Goal: Task Accomplishment & Management: Manage account settings

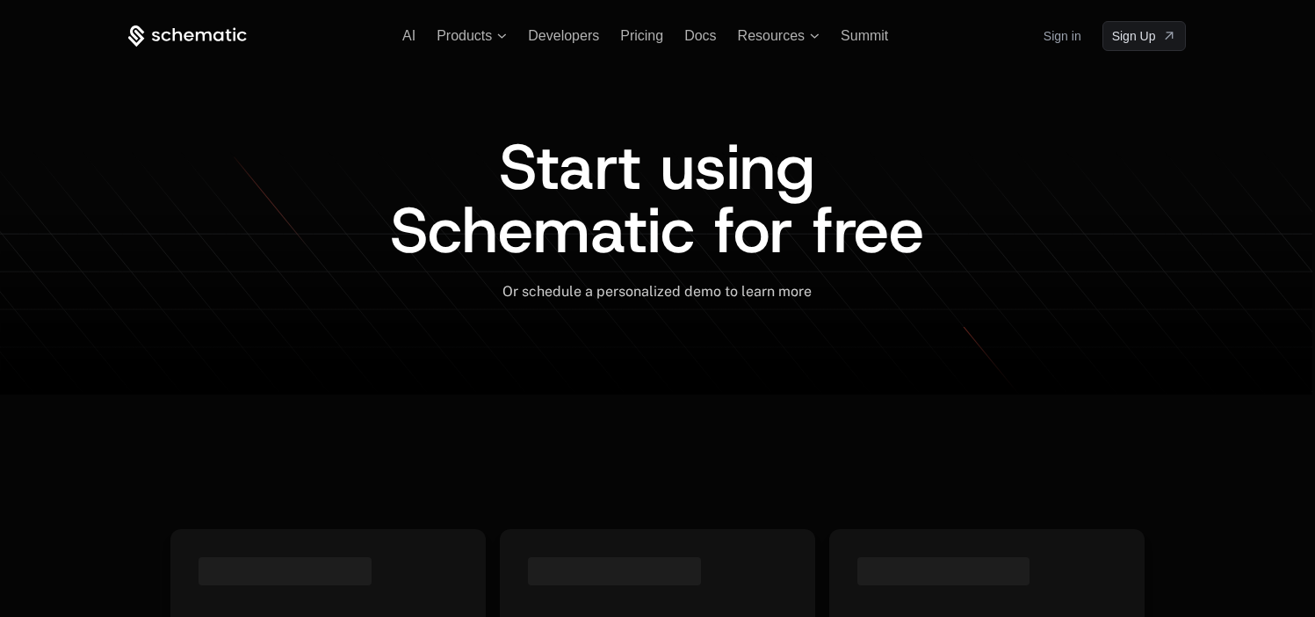
click at [1060, 48] on link "Sign in" at bounding box center [1063, 36] width 38 height 28
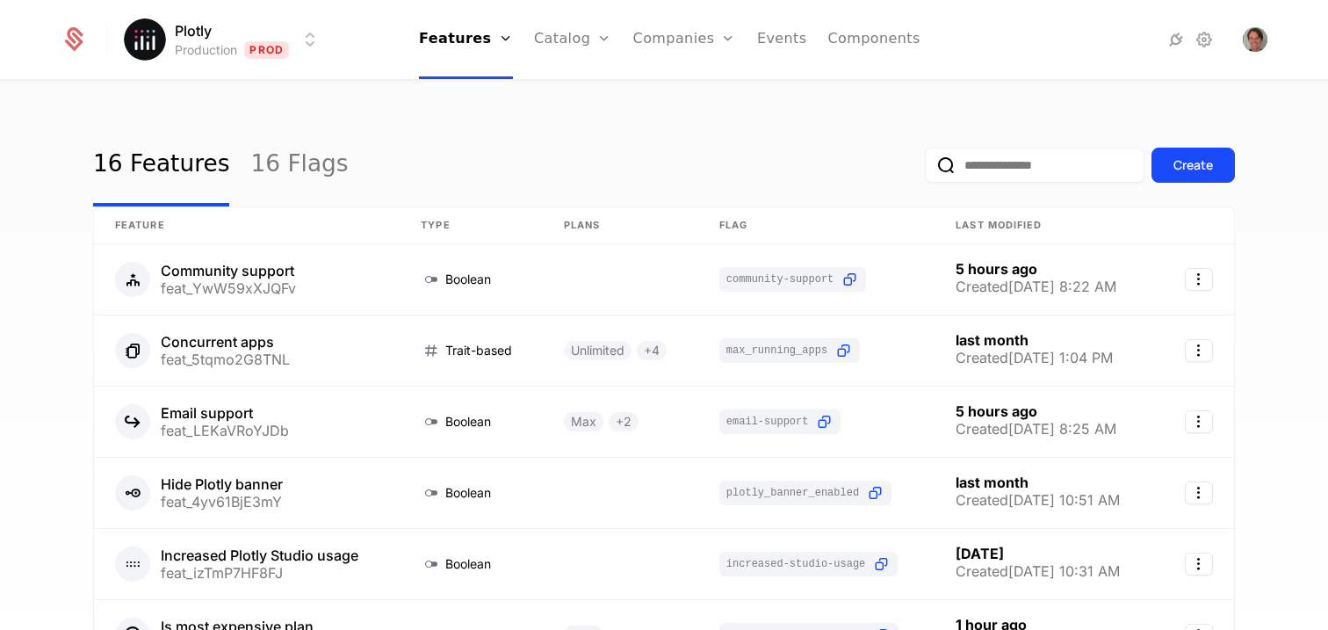
click at [257, 55] on html "Plotly Production Prod Features Features Flags Catalog Plans Add Ons Credits Co…" at bounding box center [664, 315] width 1328 height 630
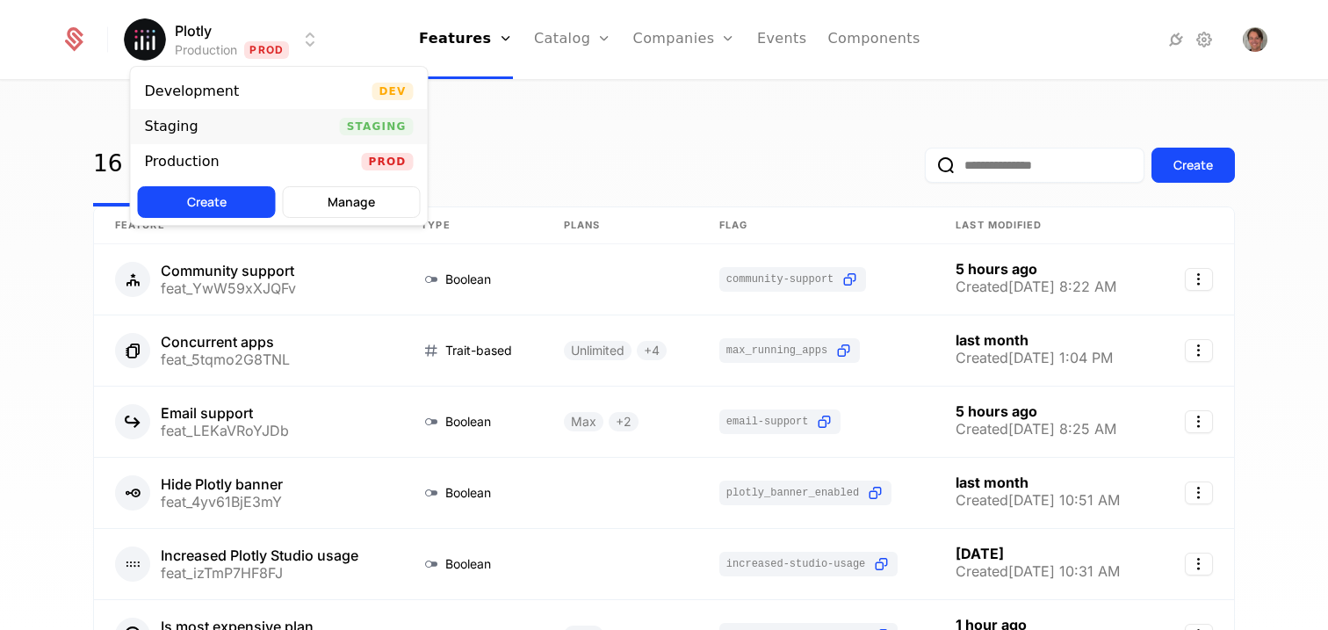
click at [266, 128] on div "Staging Staging" at bounding box center [279, 126] width 297 height 35
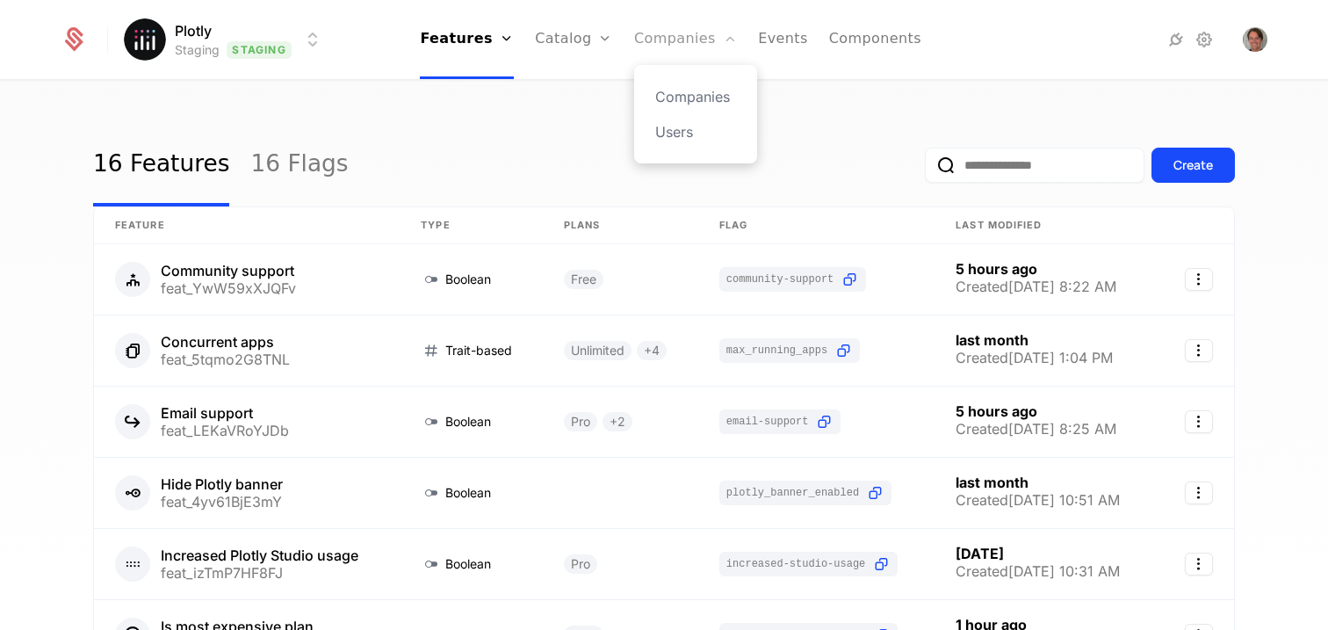
click at [680, 47] on link "Companies" at bounding box center [685, 39] width 103 height 79
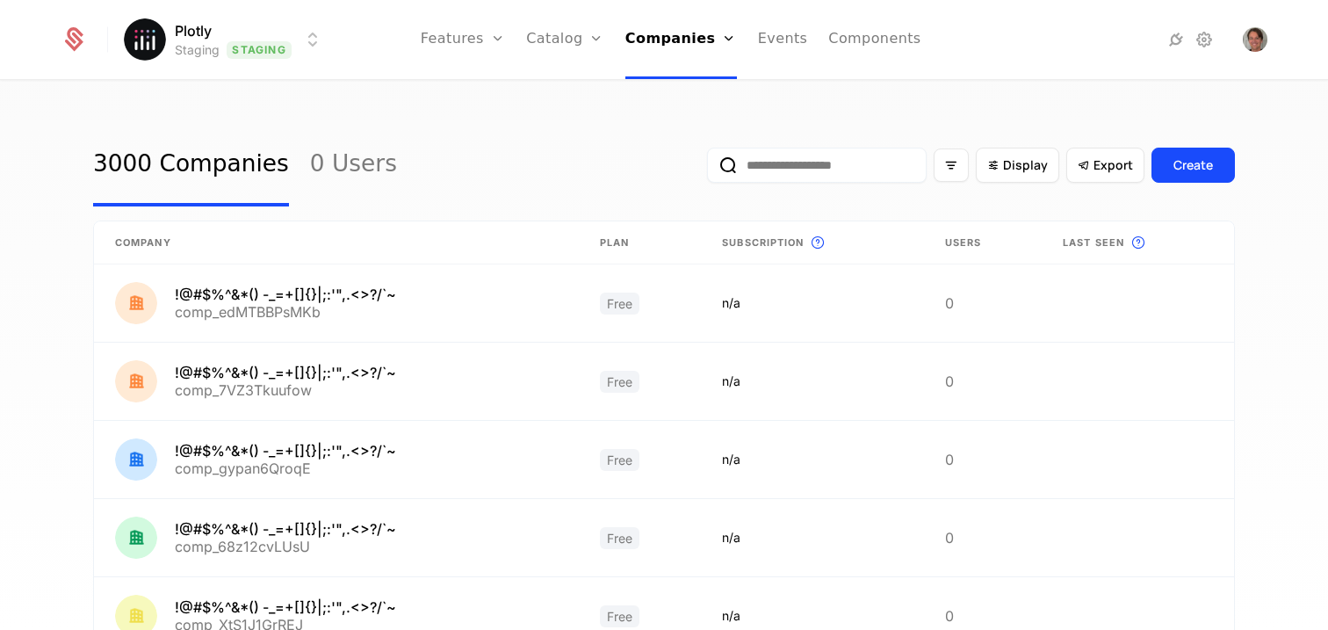
click at [521, 134] on div "3000 Companies 0 Users Display Export Create" at bounding box center [664, 165] width 1142 height 83
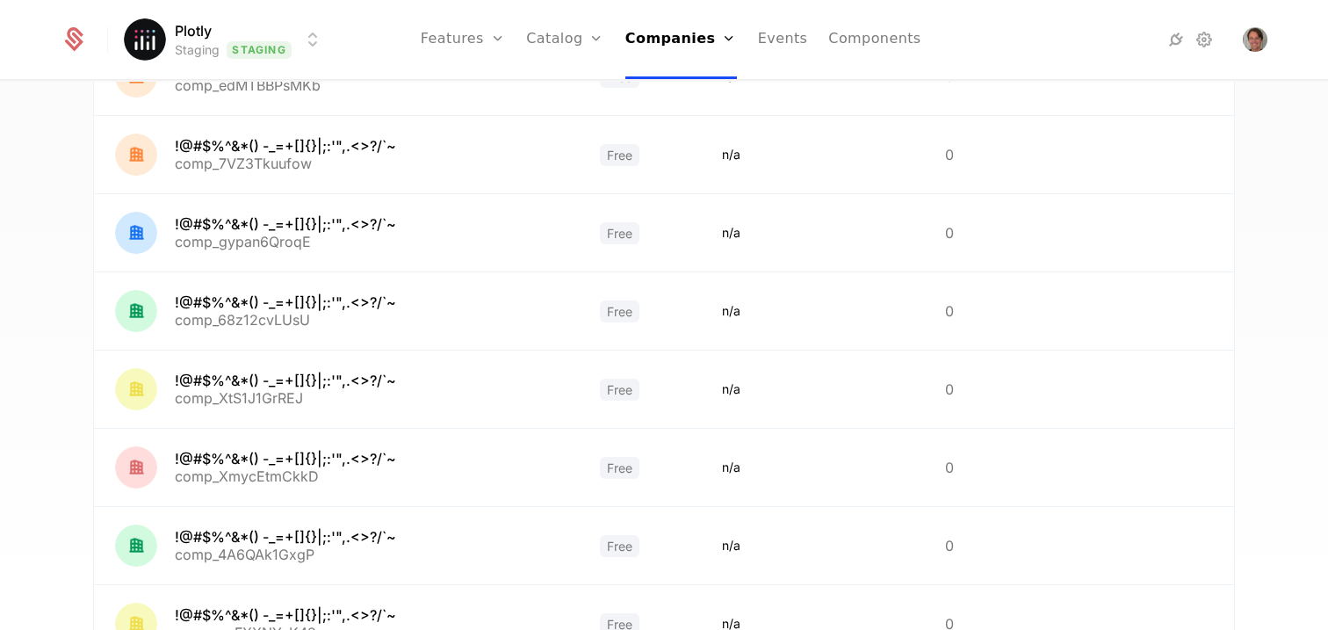
scroll to position [536, 0]
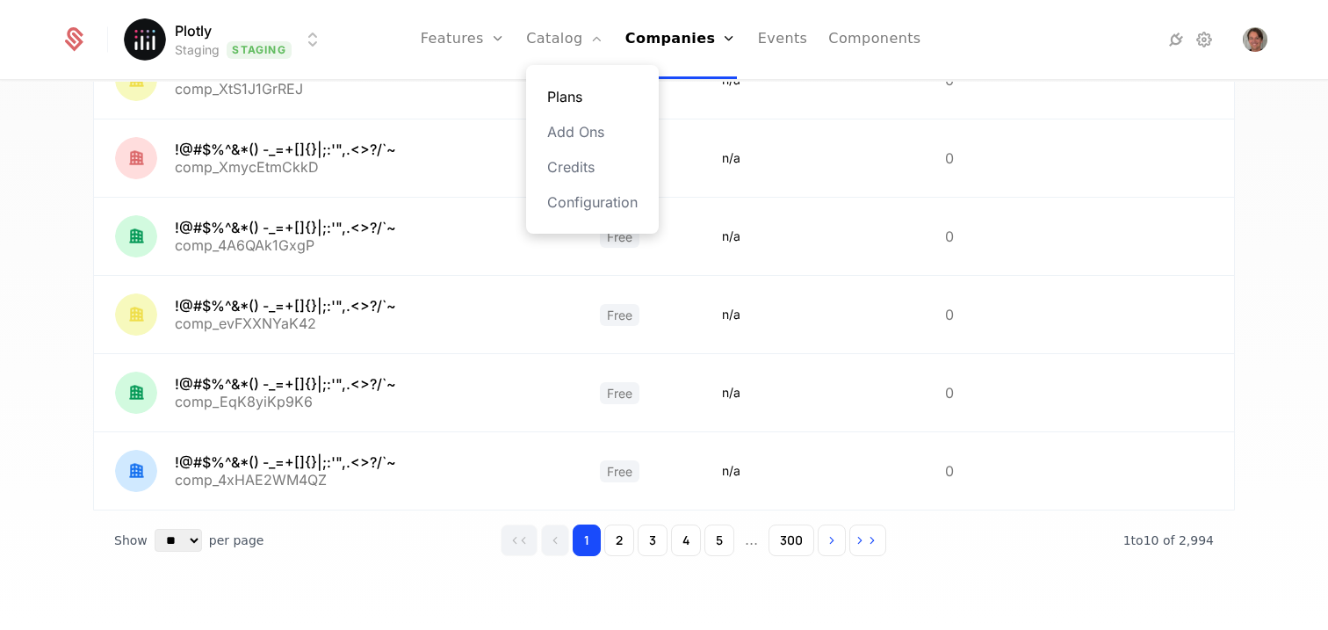
click at [587, 93] on link "Plans" at bounding box center [592, 96] width 90 height 21
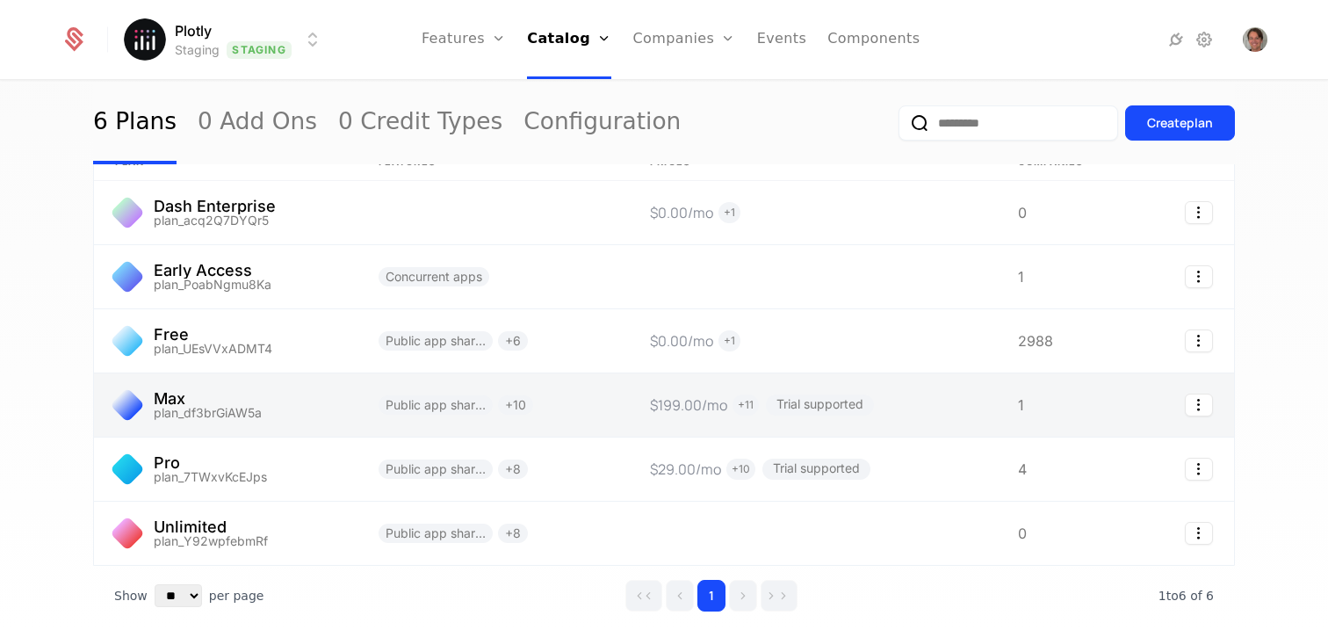
scroll to position [33, 0]
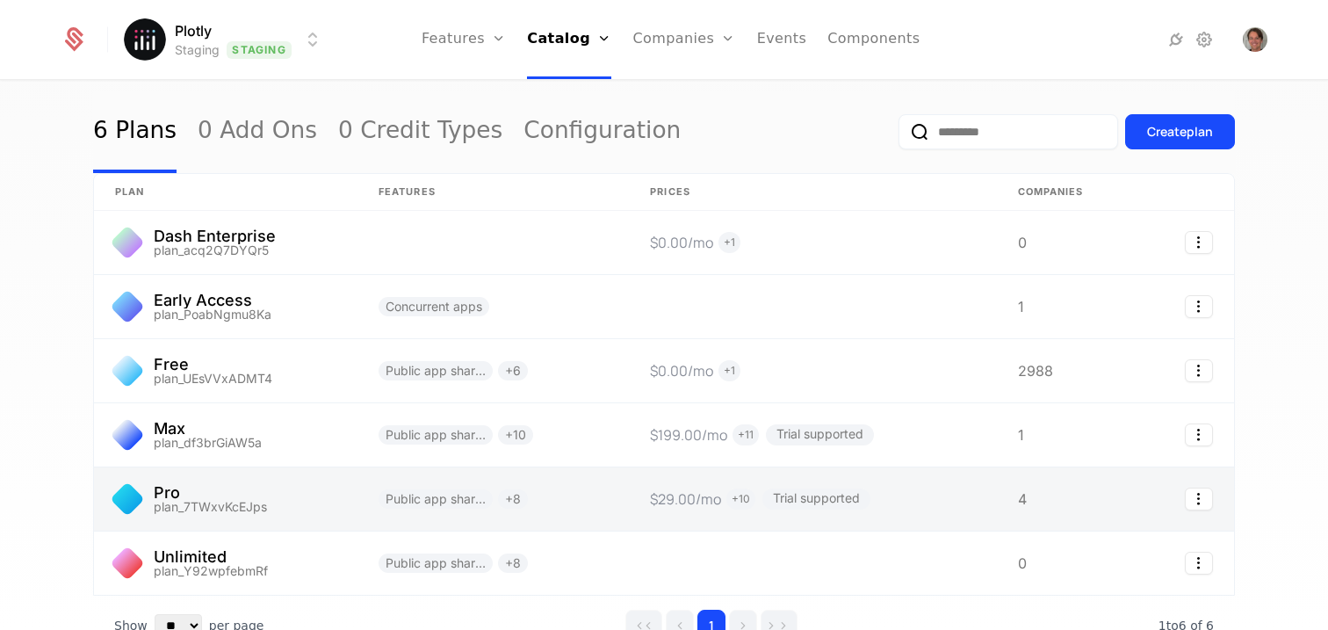
click at [157, 489] on link at bounding box center [226, 498] width 264 height 63
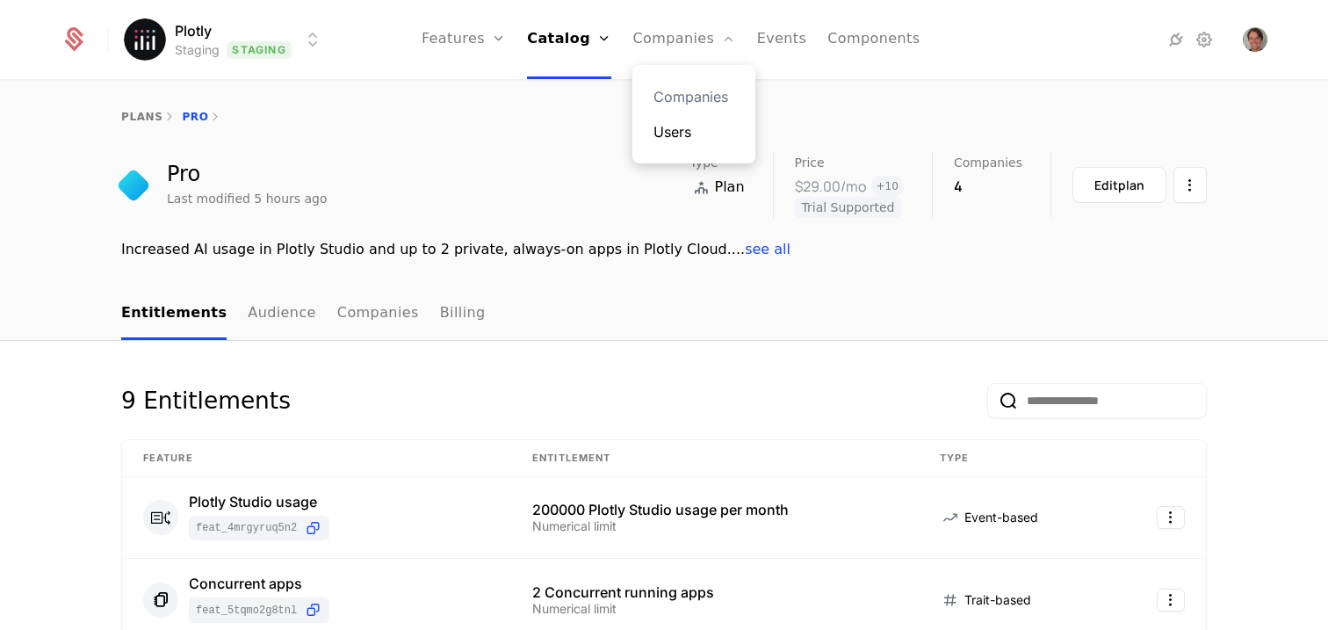
click at [669, 138] on link "Users" at bounding box center [694, 131] width 81 height 21
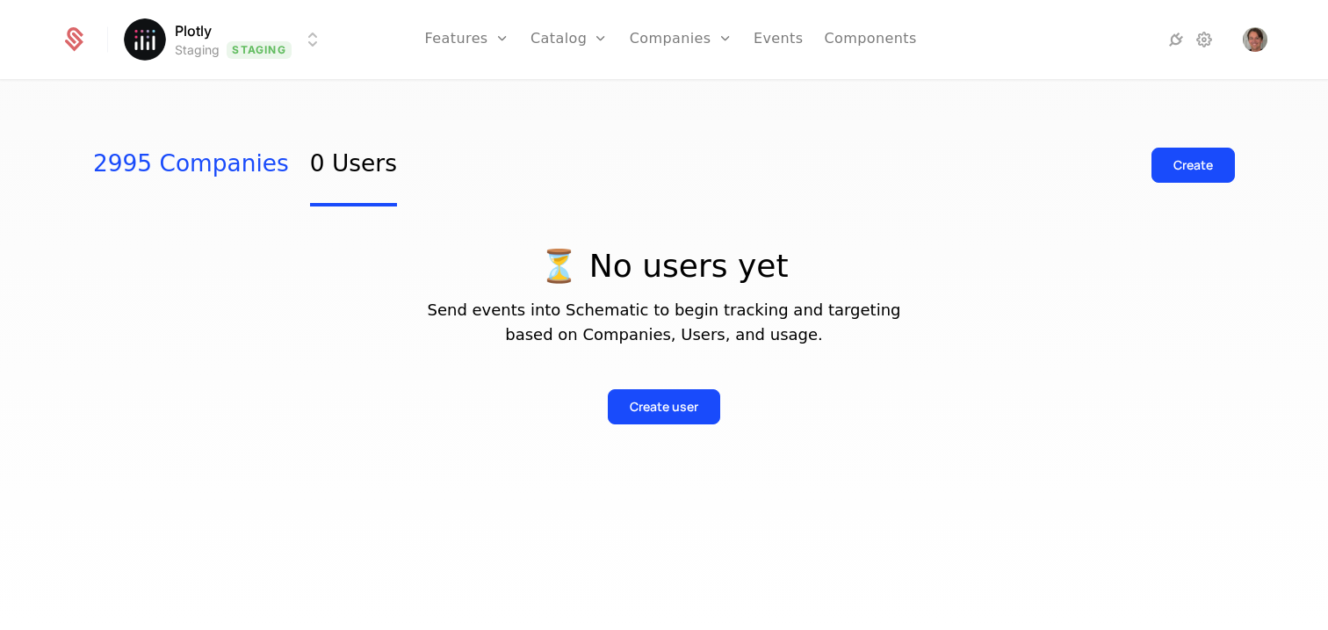
click at [155, 162] on link "2995 Companies" at bounding box center [191, 165] width 196 height 83
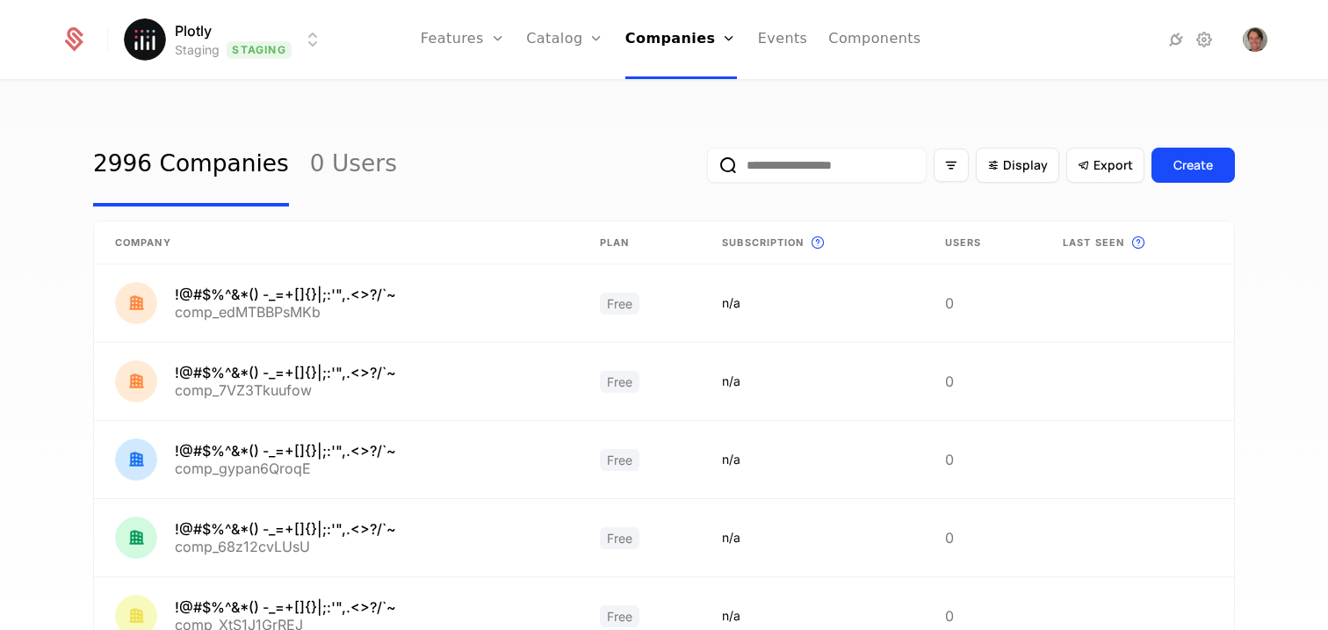
click at [832, 168] on input "email" at bounding box center [817, 165] width 220 height 35
click at [991, 168] on icon "Display" at bounding box center [994, 165] width 16 height 16
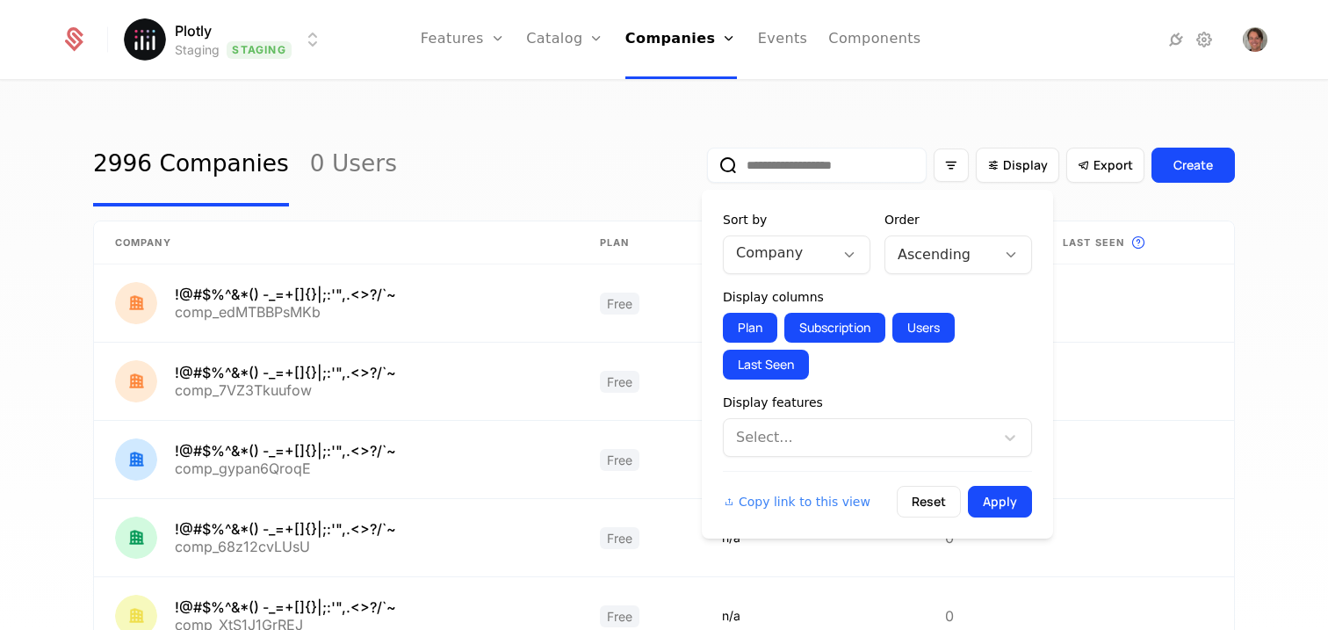
click at [800, 264] on div at bounding box center [779, 253] width 86 height 25
click at [834, 232] on div "Sort by Company" at bounding box center [797, 242] width 148 height 63
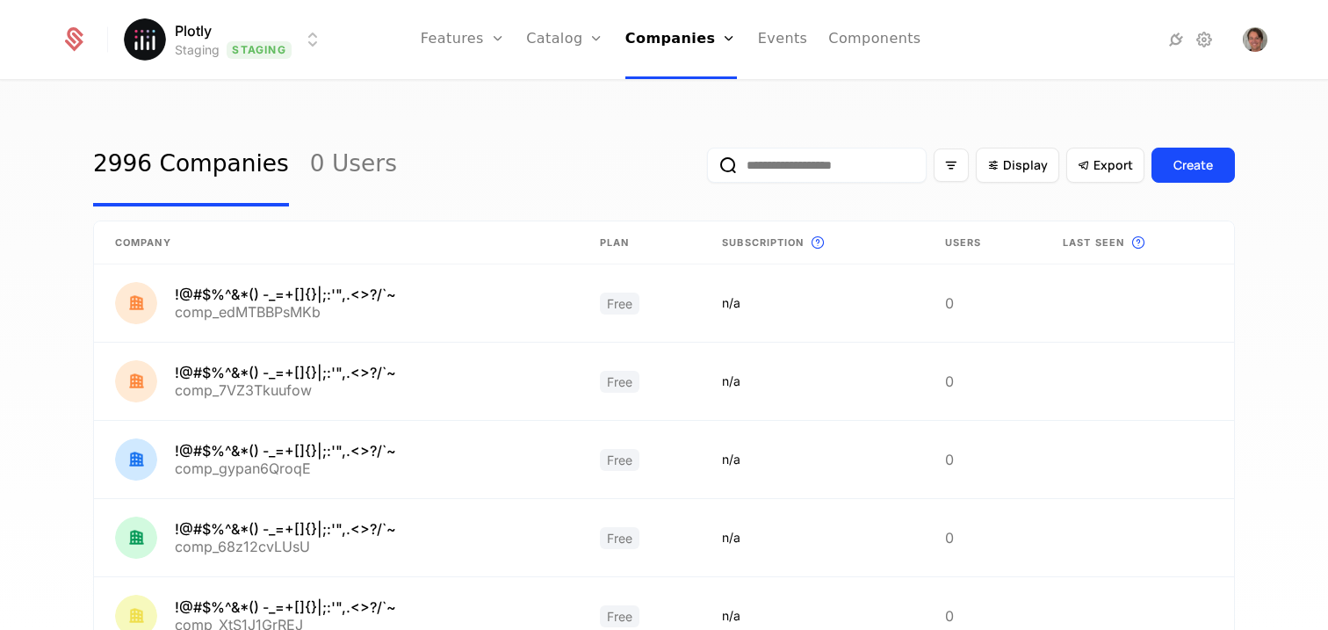
click at [833, 172] on input "email" at bounding box center [817, 165] width 220 height 35
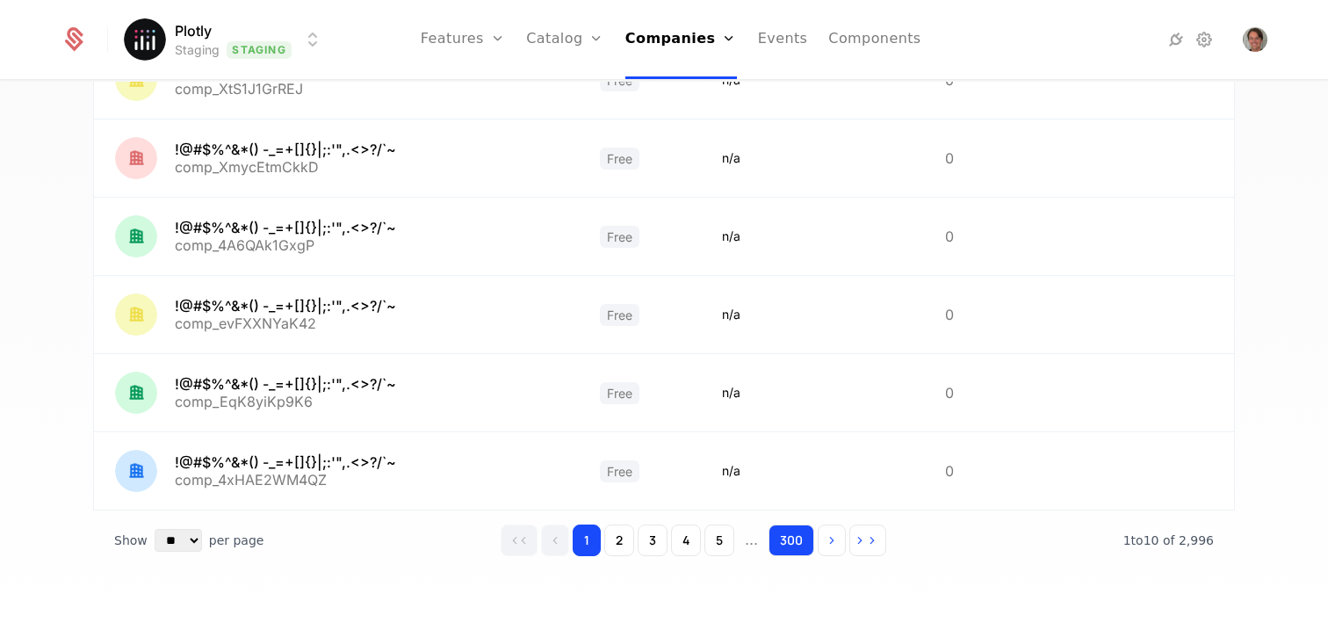
click at [780, 534] on button "300" at bounding box center [792, 541] width 46 height 32
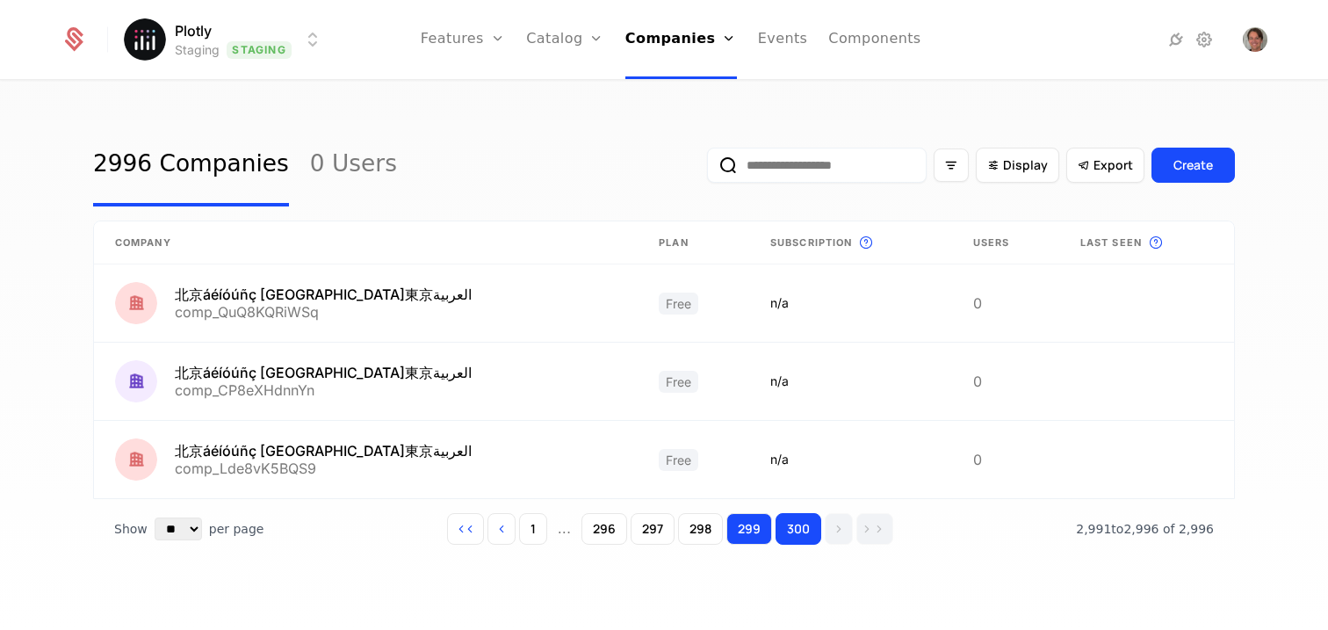
click at [750, 532] on button "299" at bounding box center [750, 529] width 46 height 32
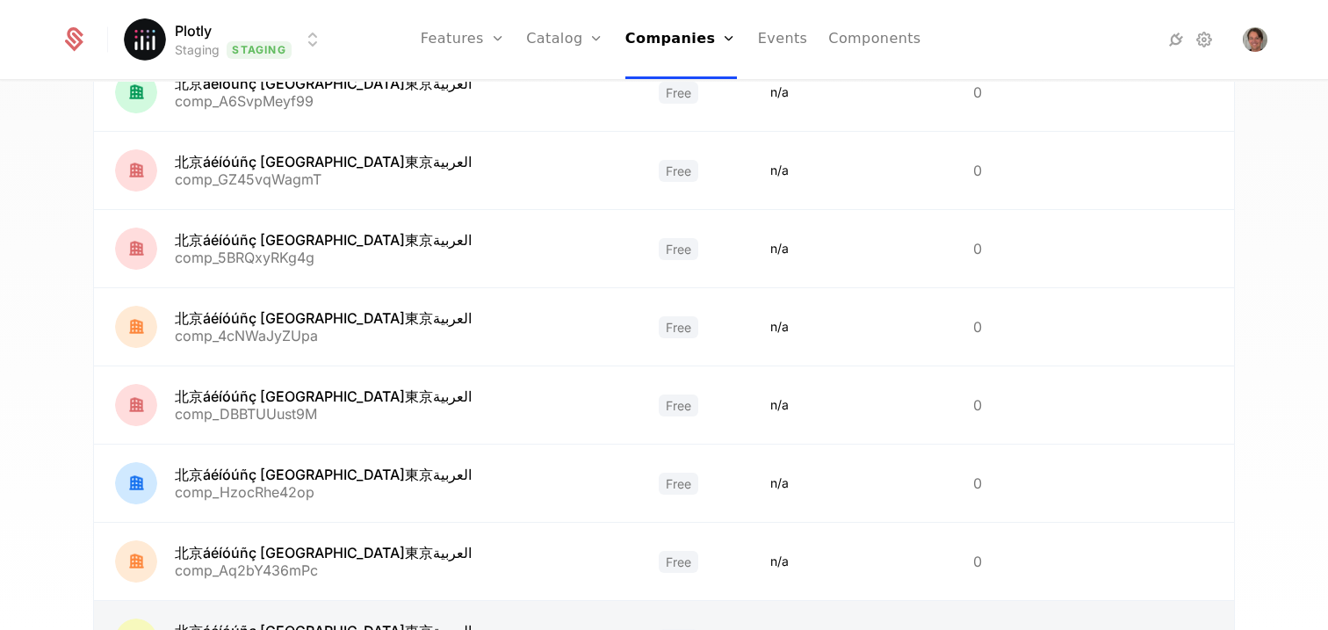
scroll to position [536, 0]
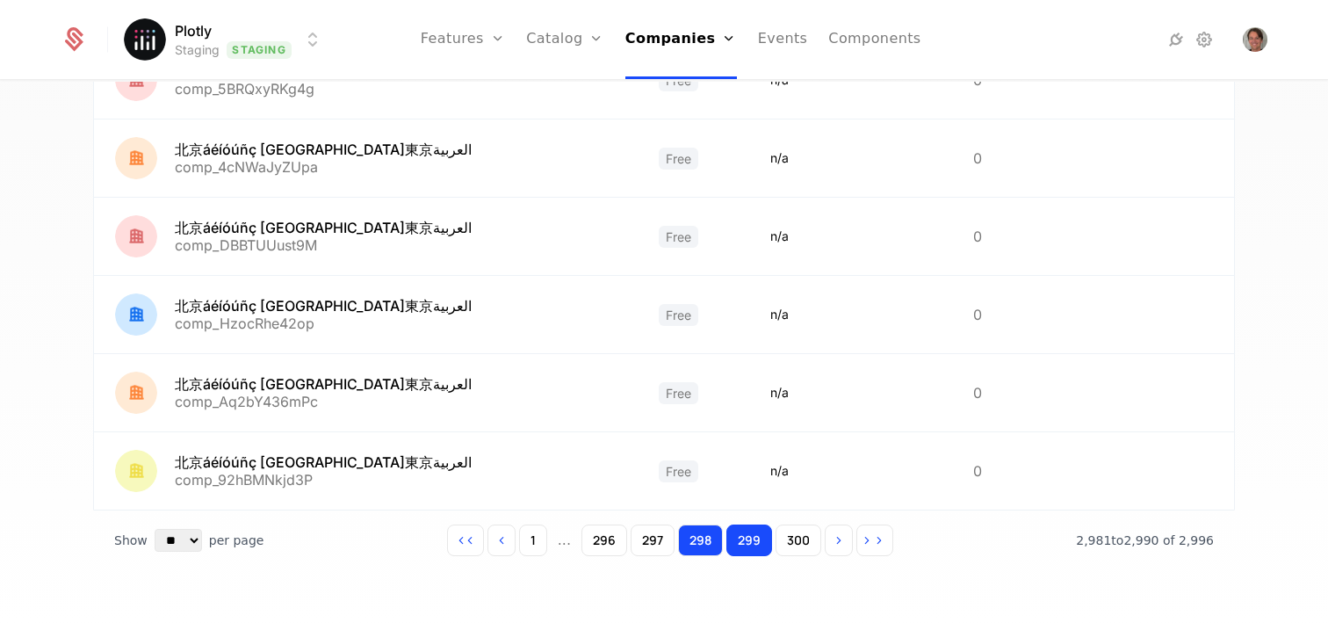
click at [712, 533] on button "298" at bounding box center [700, 541] width 45 height 32
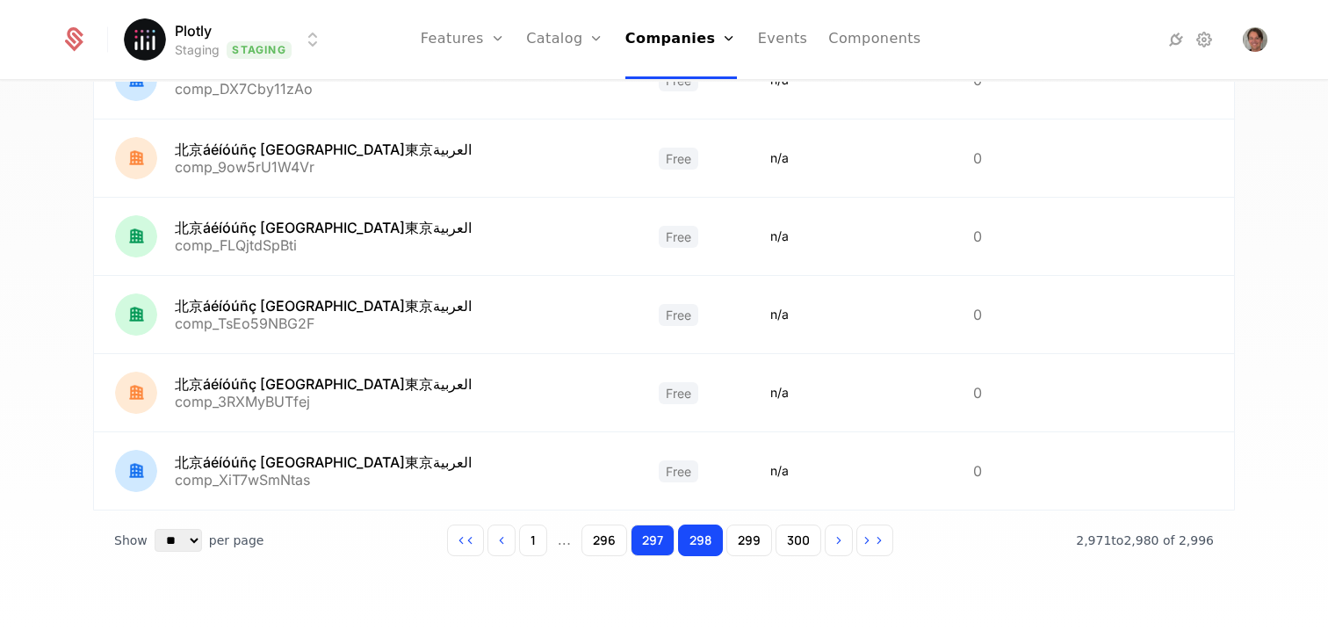
click at [656, 544] on button "297" at bounding box center [653, 541] width 44 height 32
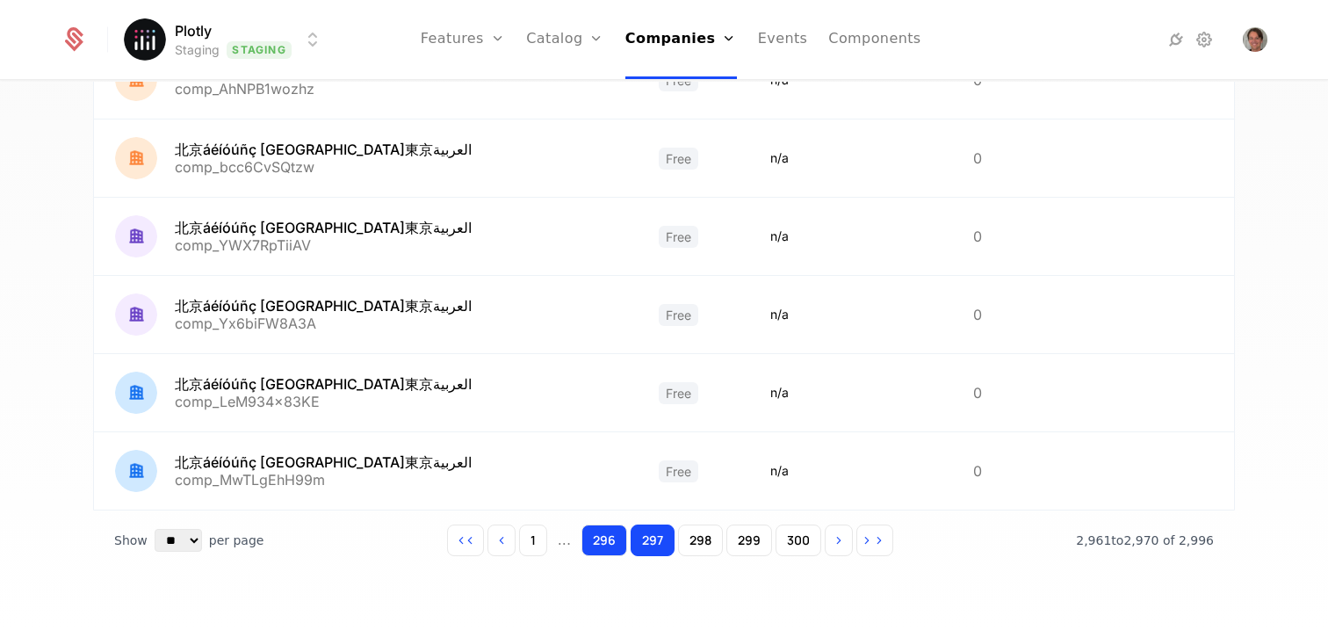
click at [597, 545] on button "296" at bounding box center [605, 541] width 46 height 32
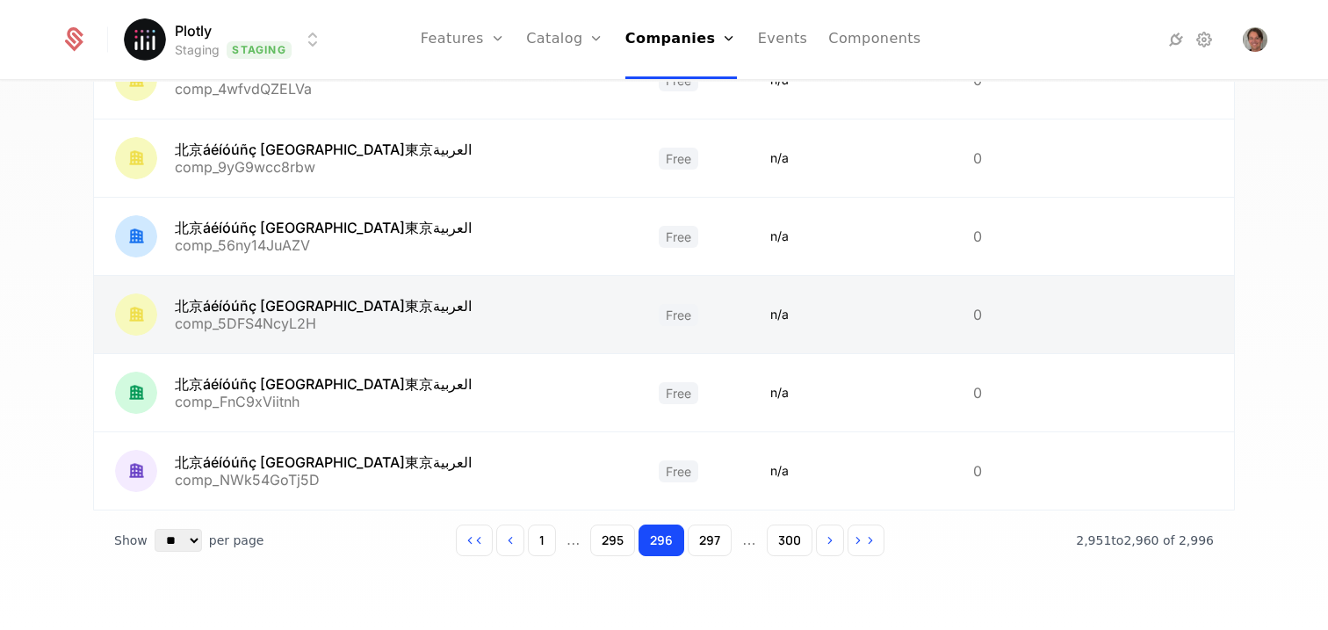
click at [280, 312] on link at bounding box center [366, 314] width 544 height 77
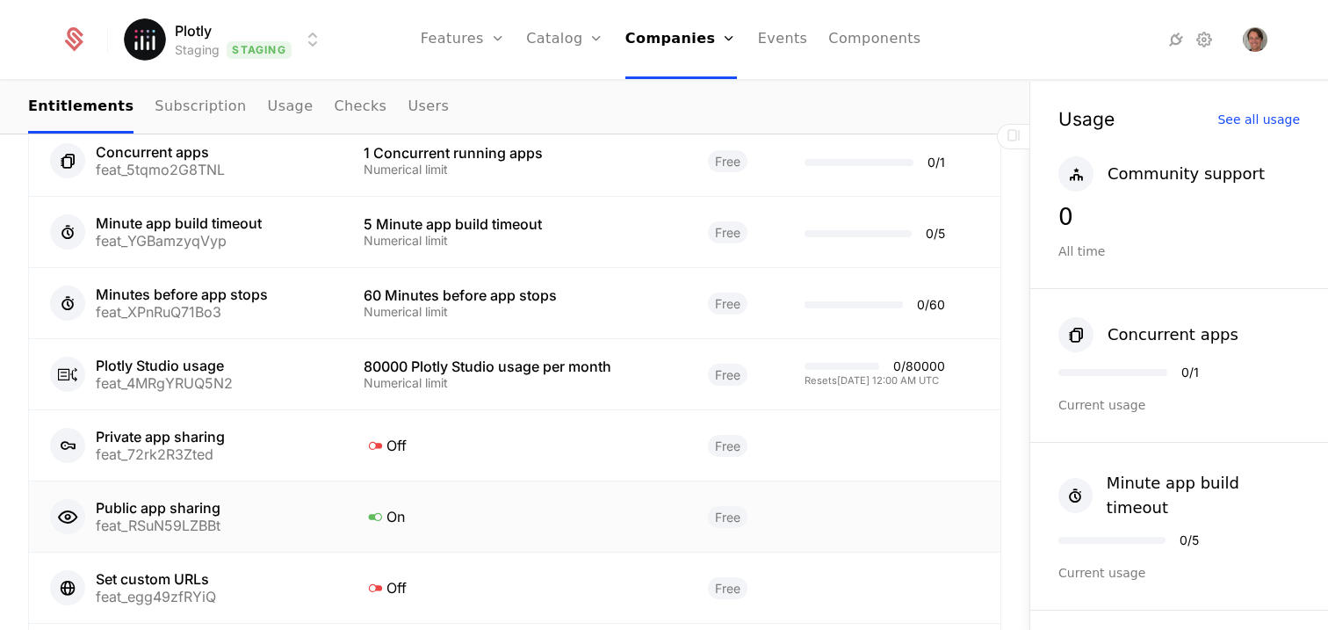
scroll to position [1248, 0]
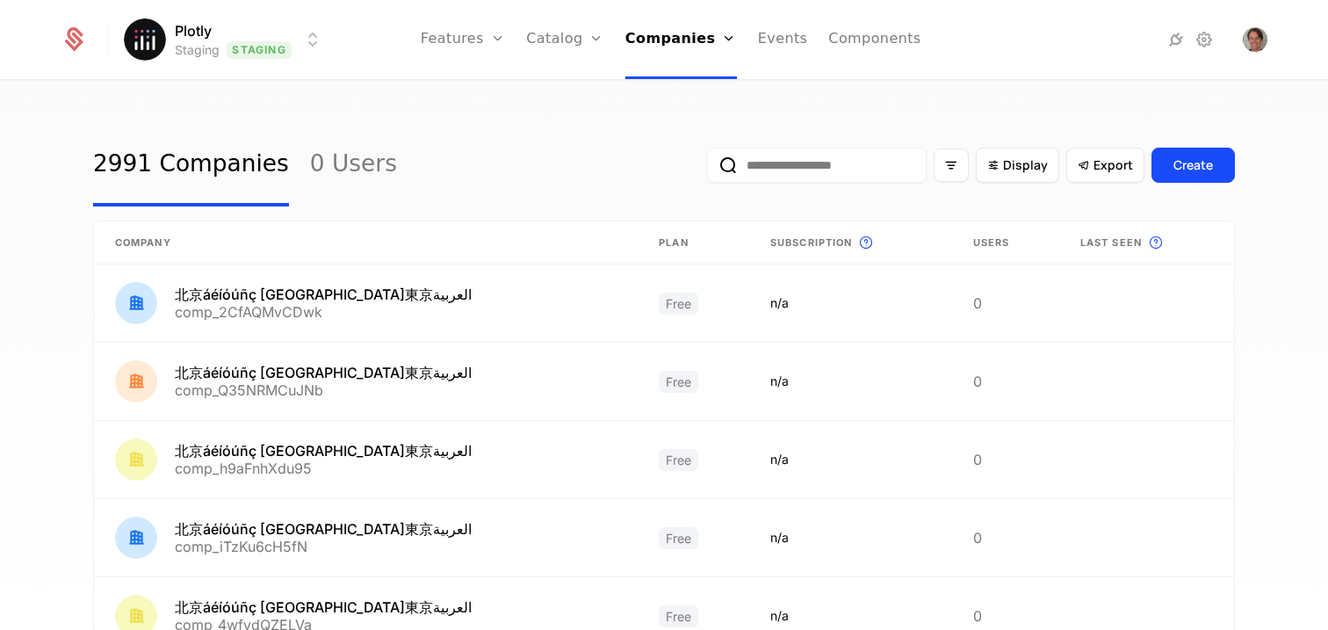
click at [785, 172] on input "email" at bounding box center [817, 165] width 220 height 35
click at [707, 169] on button "submit" at bounding box center [707, 169] width 0 height 0
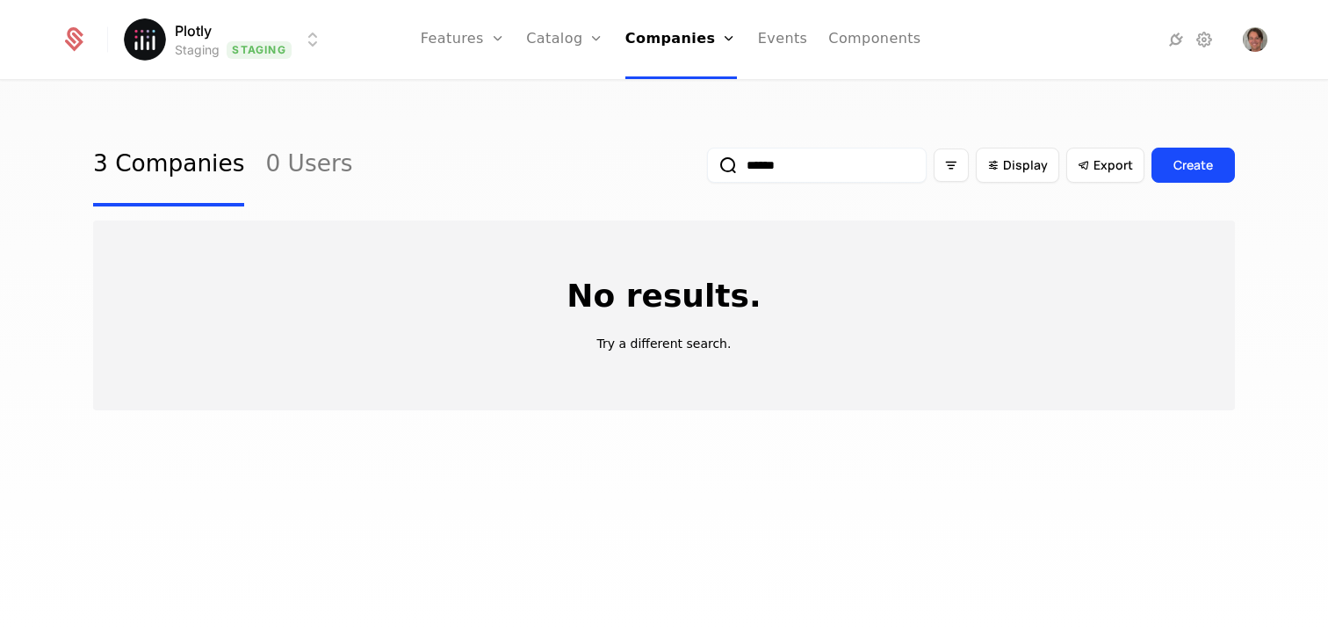
drag, startPoint x: 776, startPoint y: 171, endPoint x: 676, endPoint y: 168, distance: 100.2
click at [676, 168] on div "3 Companies 0 Users ****** Display Export Create" at bounding box center [664, 165] width 1142 height 83
type input "****"
click at [707, 169] on button "submit" at bounding box center [707, 169] width 0 height 0
click at [617, 230] on div "No results. Try a different search." at bounding box center [664, 315] width 1142 height 189
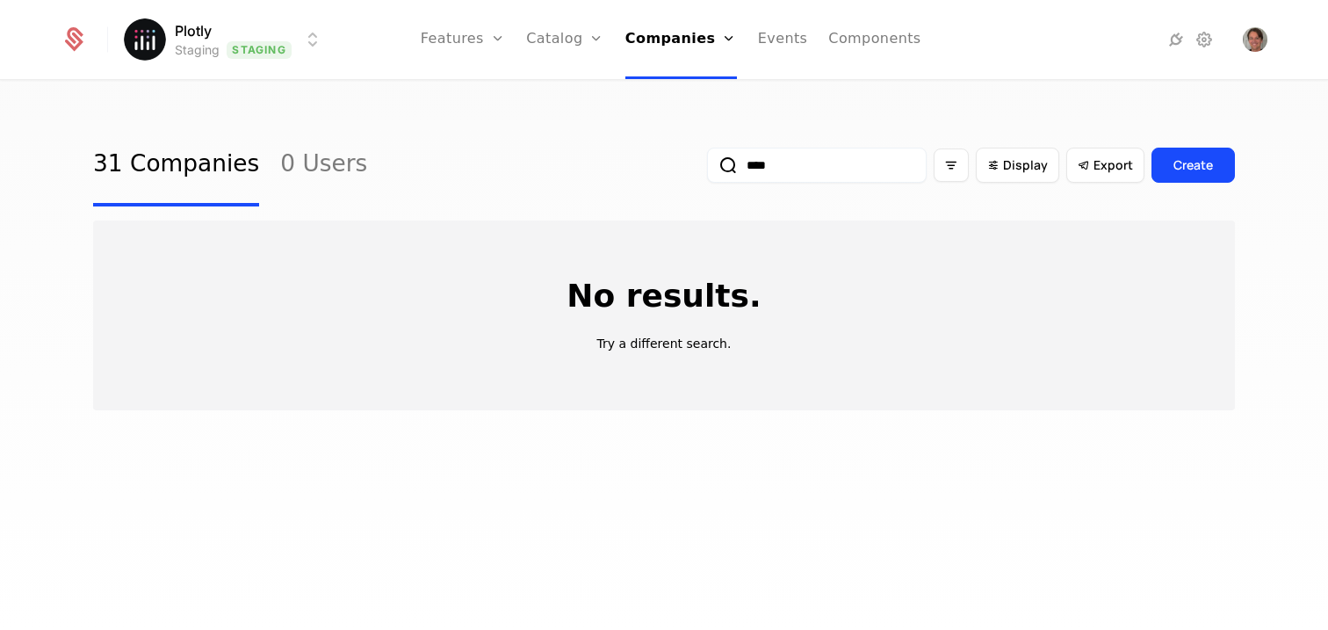
click at [631, 337] on p "Try a different search." at bounding box center [664, 344] width 134 height 18
click at [655, 300] on p "No results." at bounding box center [664, 296] width 194 height 35
click at [172, 161] on link "31 Companies" at bounding box center [176, 165] width 166 height 83
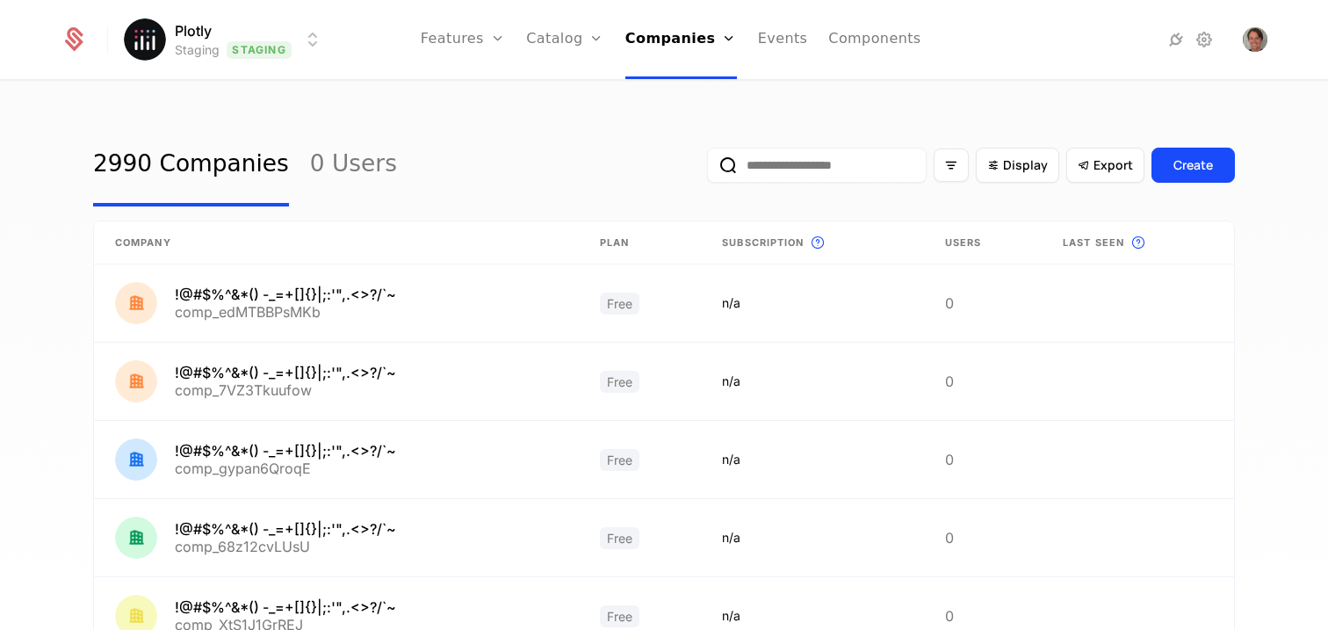
click at [773, 173] on input "email" at bounding box center [817, 165] width 220 height 35
type input "****"
click at [707, 169] on button "submit" at bounding box center [707, 169] width 0 height 0
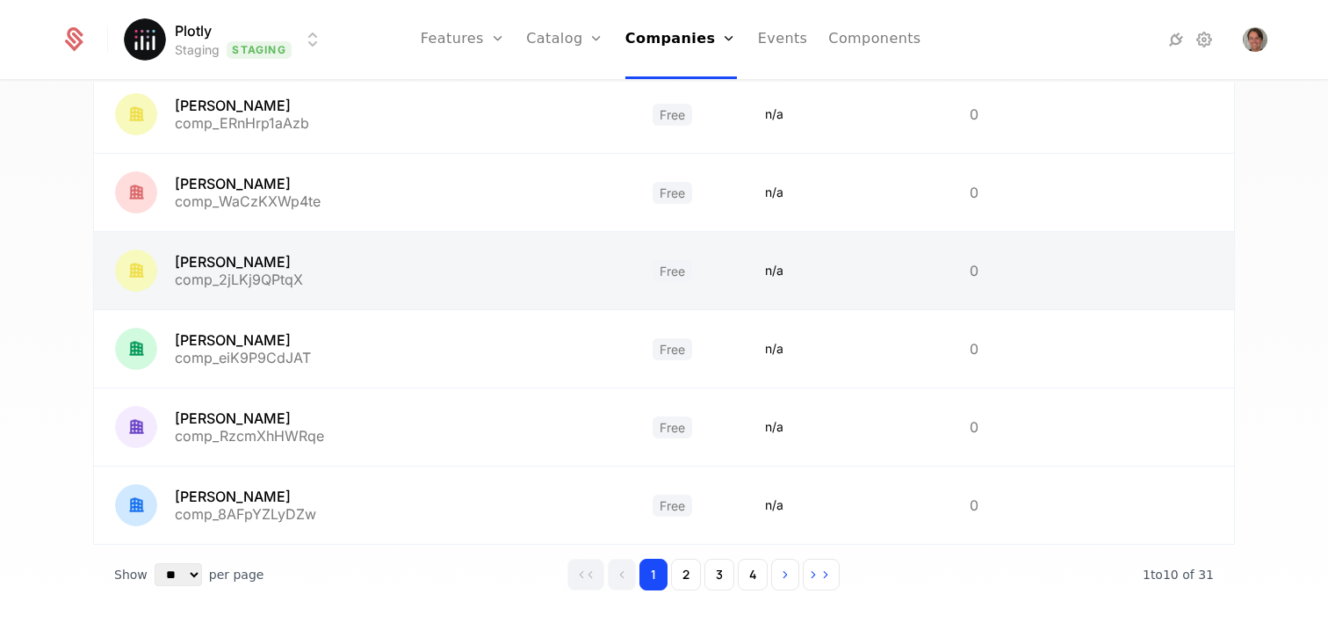
scroll to position [536, 0]
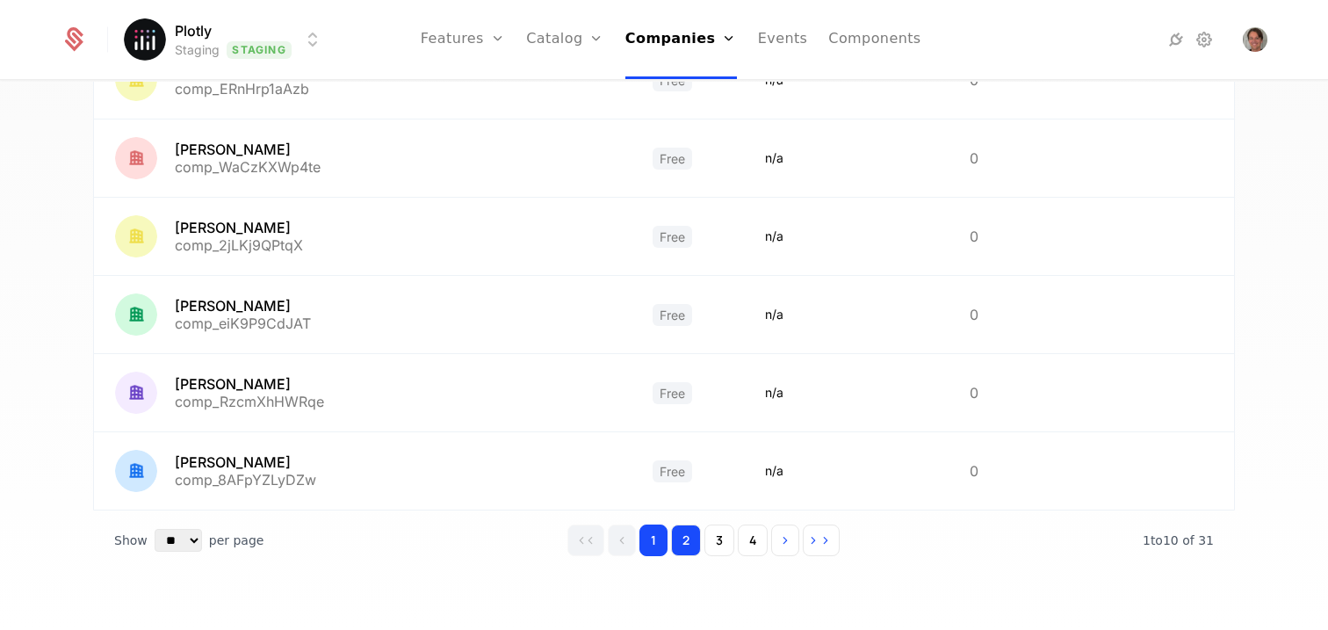
click at [688, 540] on button "2" at bounding box center [686, 541] width 30 height 32
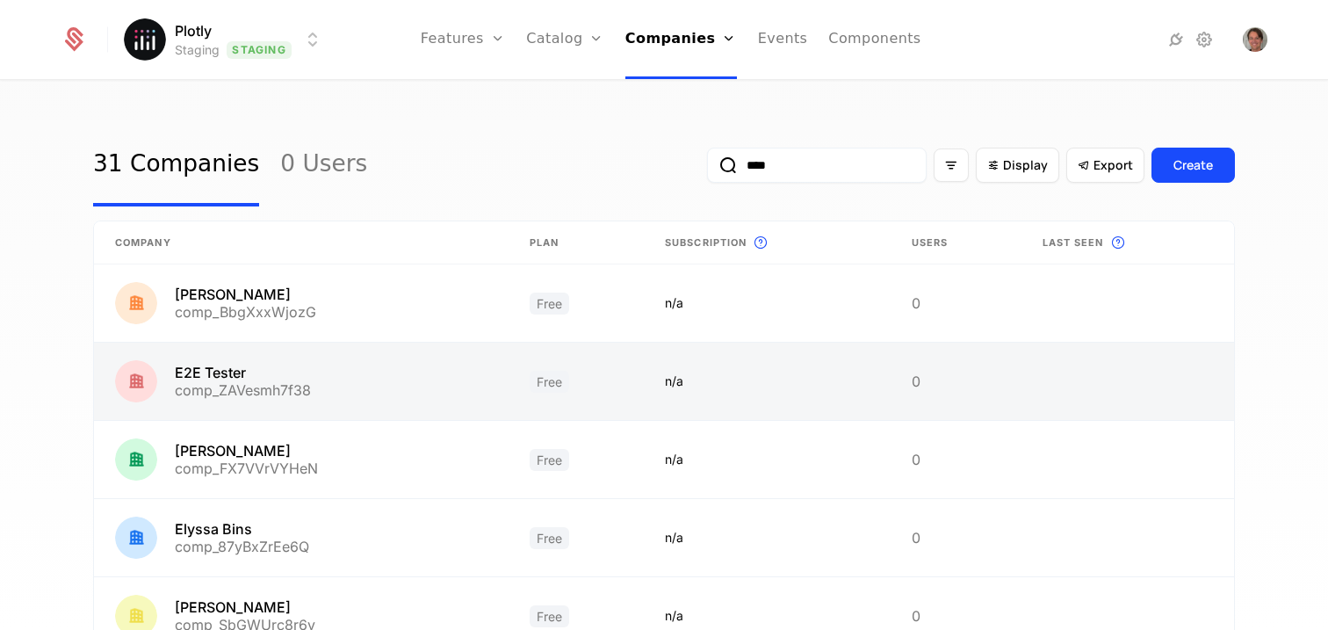
click at [228, 391] on link at bounding box center [301, 381] width 415 height 77
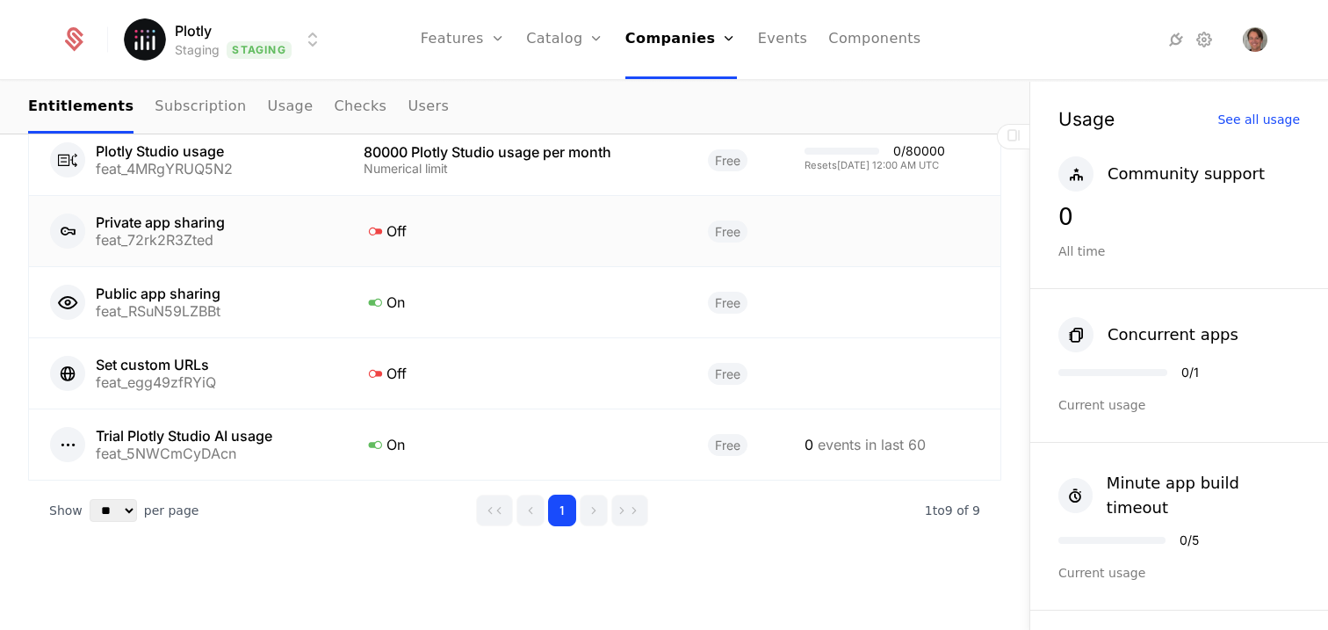
scroll to position [1248, 0]
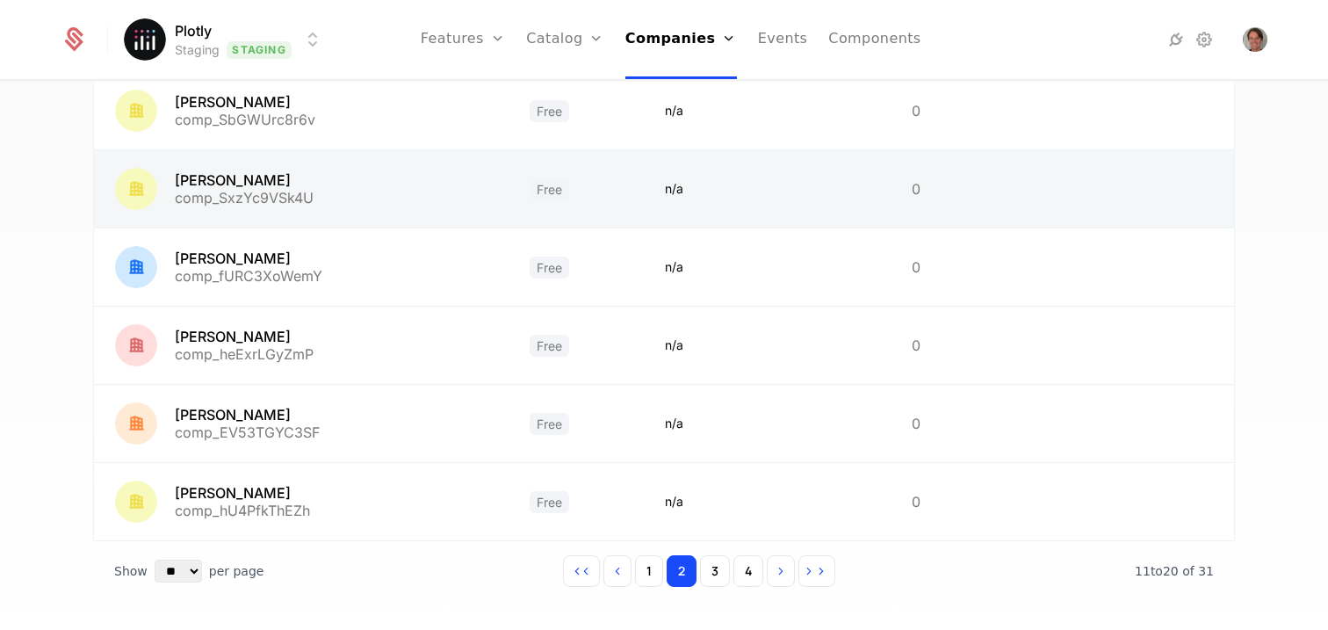
scroll to position [536, 0]
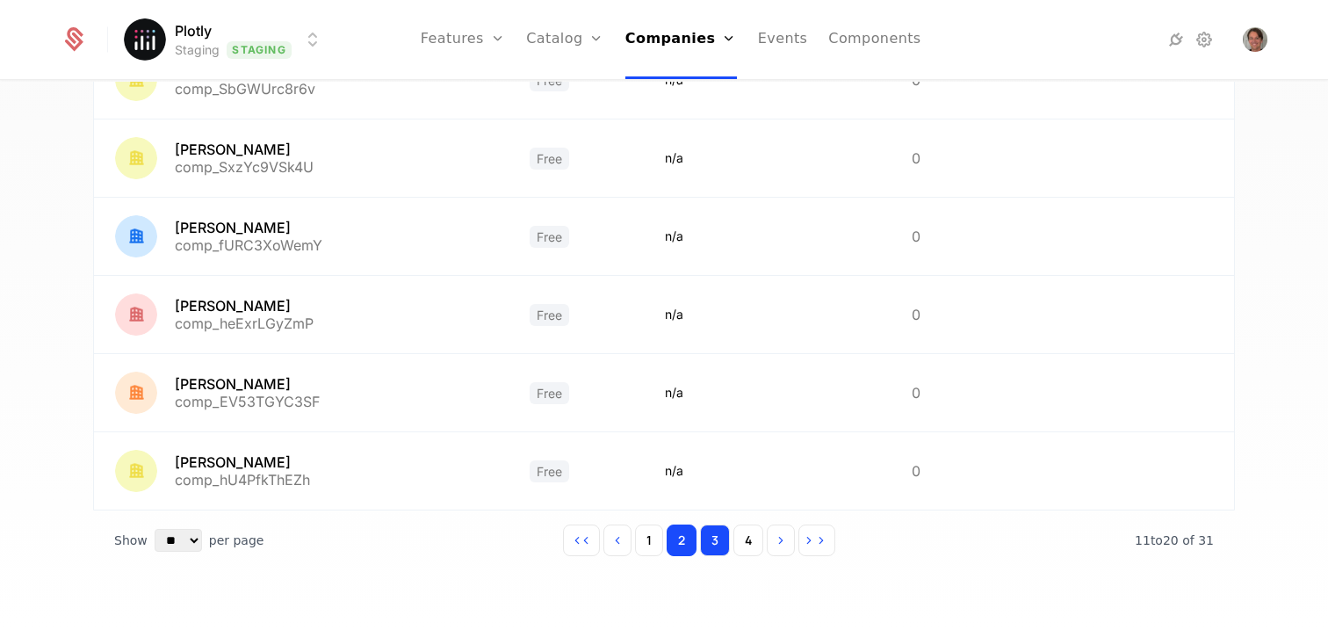
click at [718, 539] on button "3" at bounding box center [715, 541] width 30 height 32
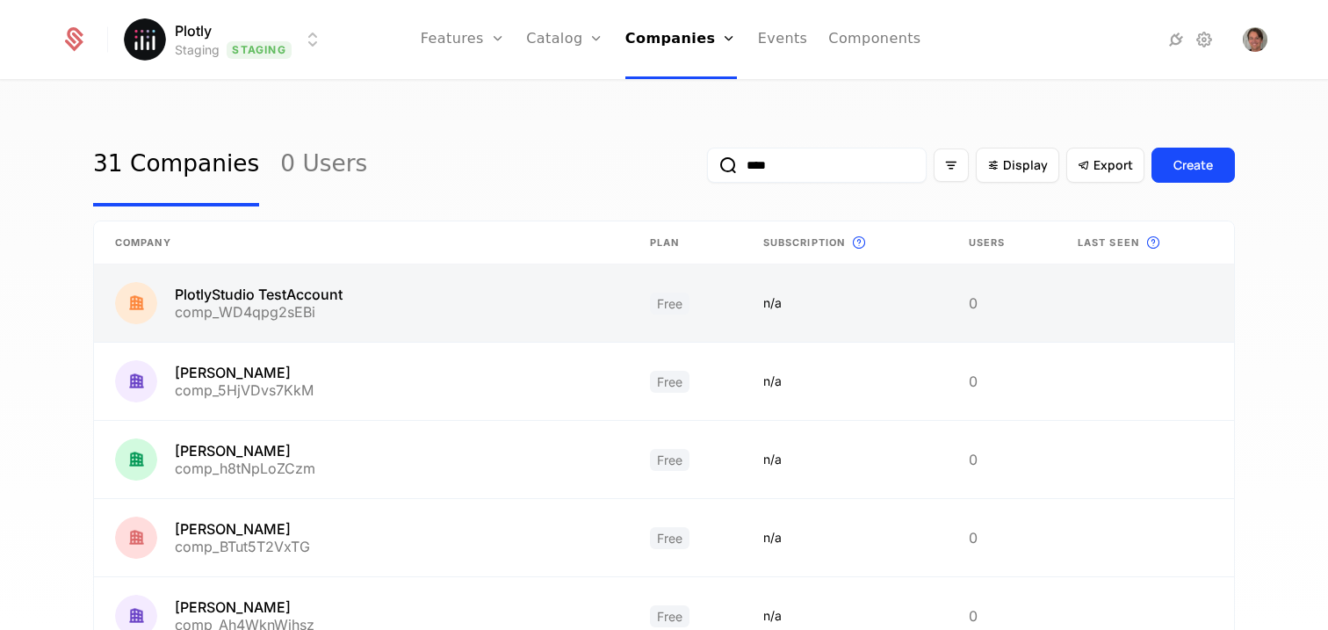
click at [292, 299] on link at bounding box center [361, 302] width 535 height 77
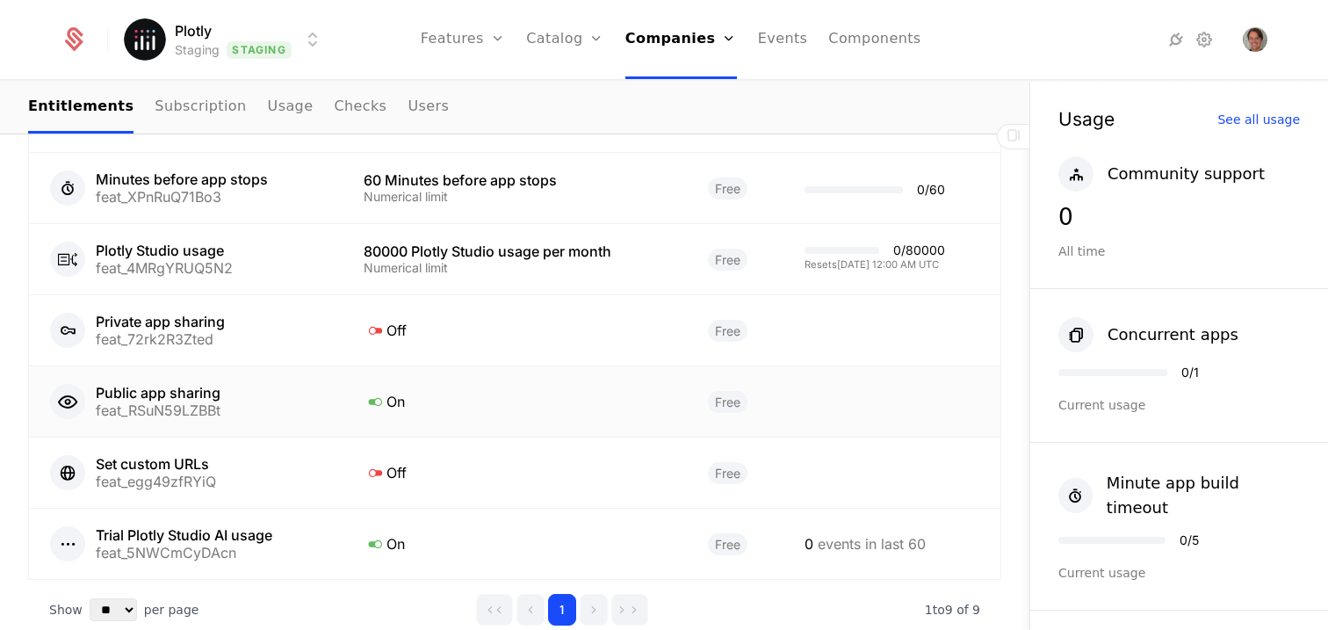
scroll to position [1092, 0]
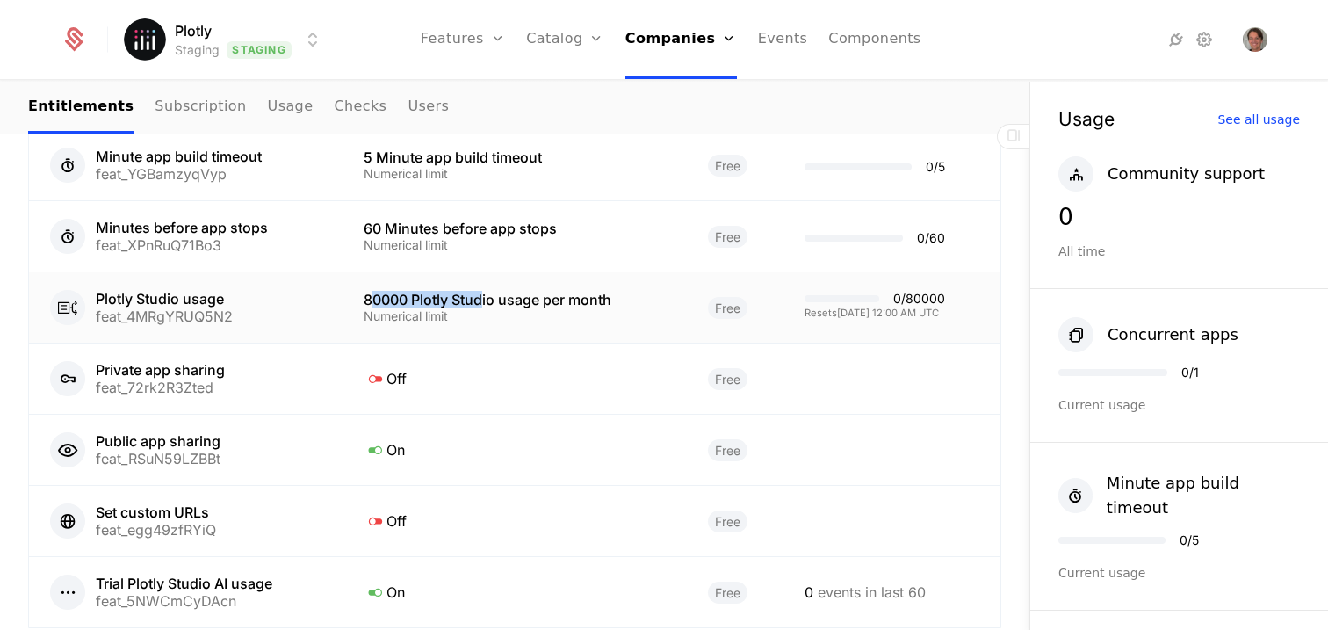
drag, startPoint x: 369, startPoint y: 300, endPoint x: 475, endPoint y: 301, distance: 106.3
click at [475, 301] on div "80000 Plotly Studio usage per month" at bounding box center [515, 300] width 302 height 14
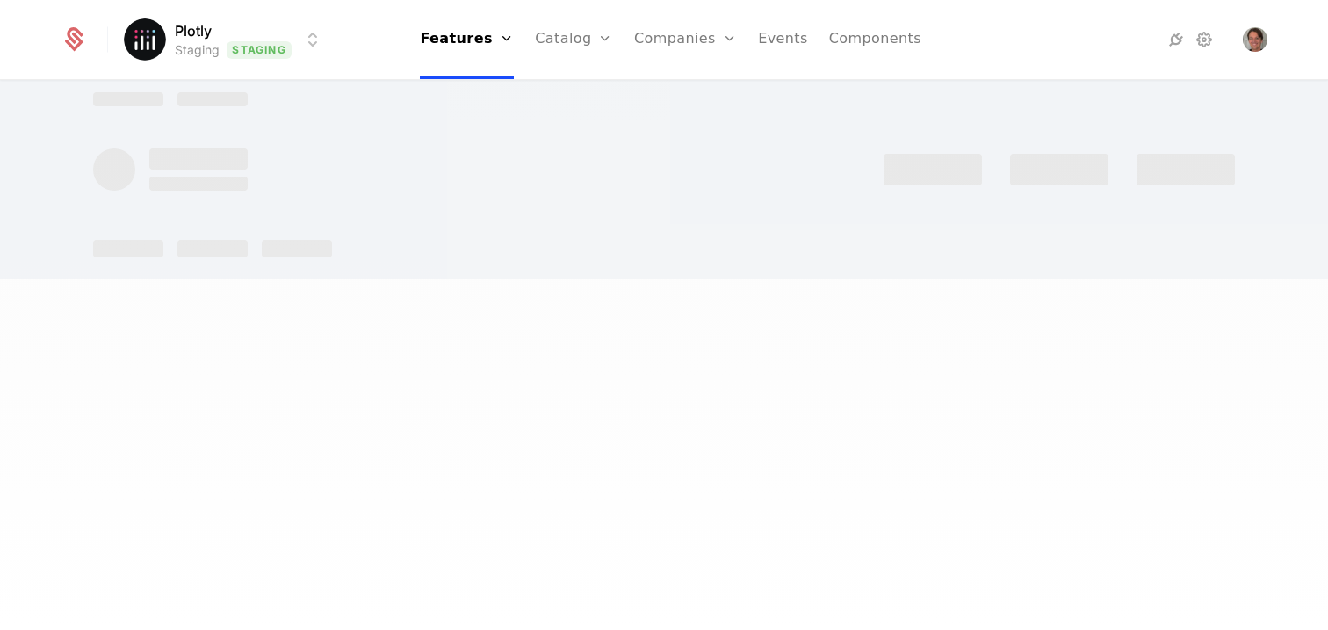
click at [475, 301] on div at bounding box center [664, 315] width 1328 height 630
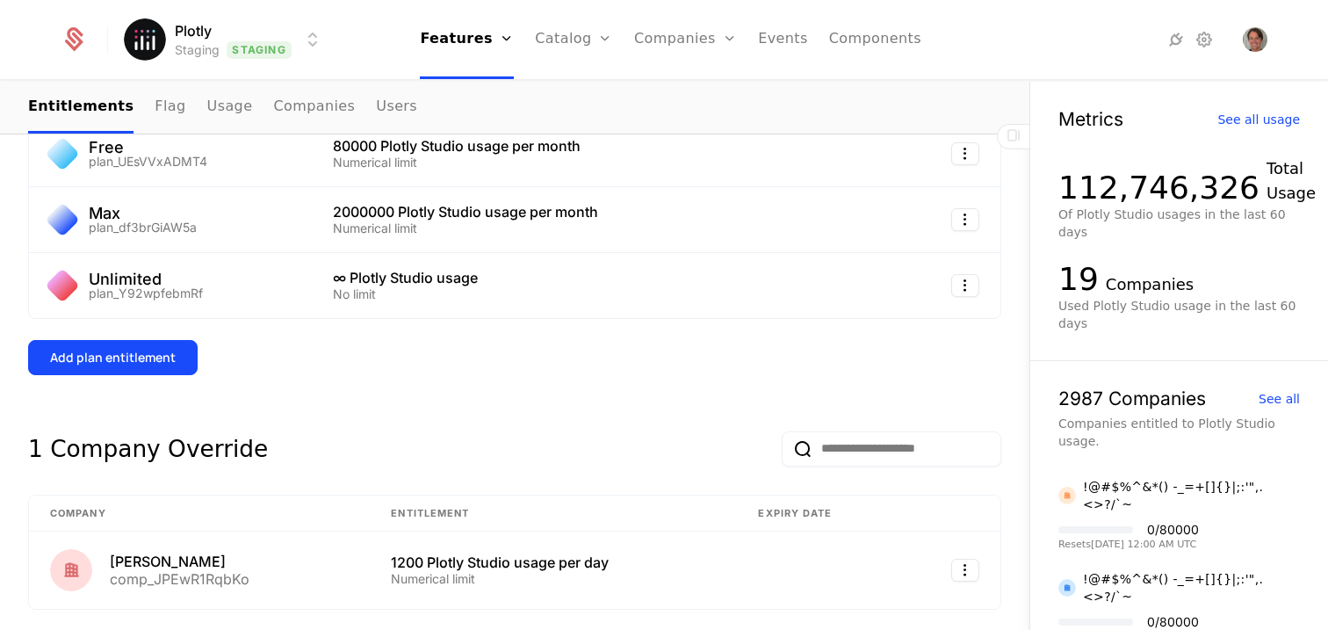
scroll to position [554, 0]
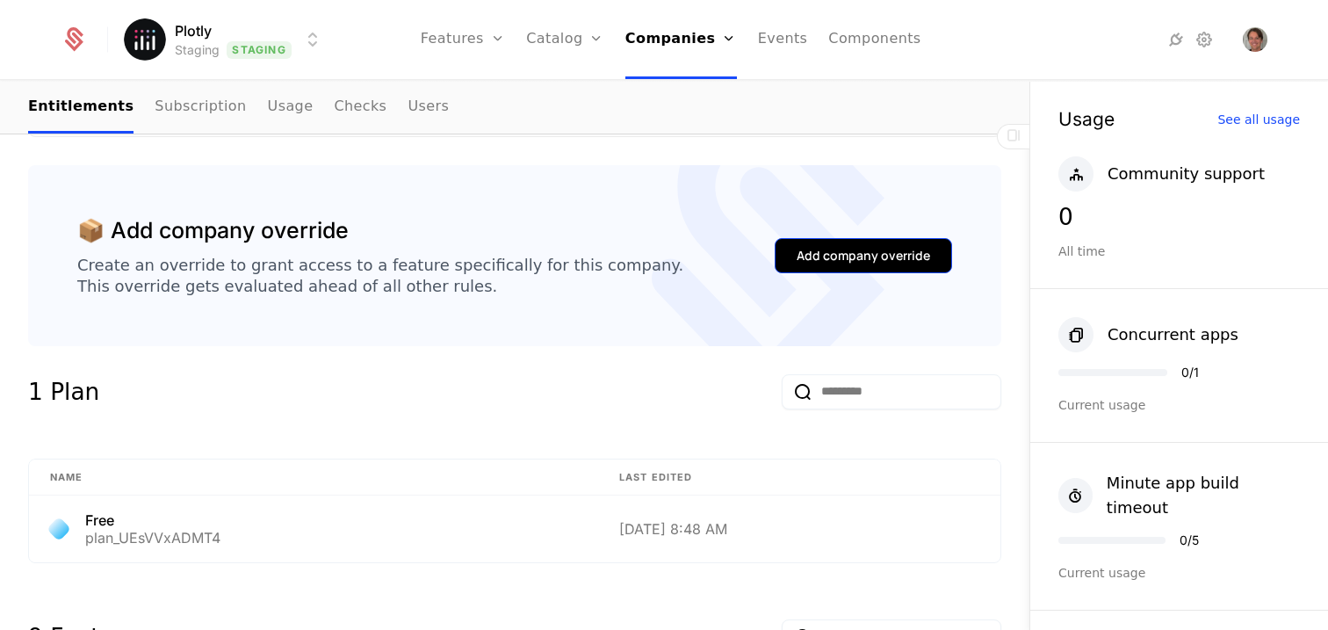
scroll to position [308, 0]
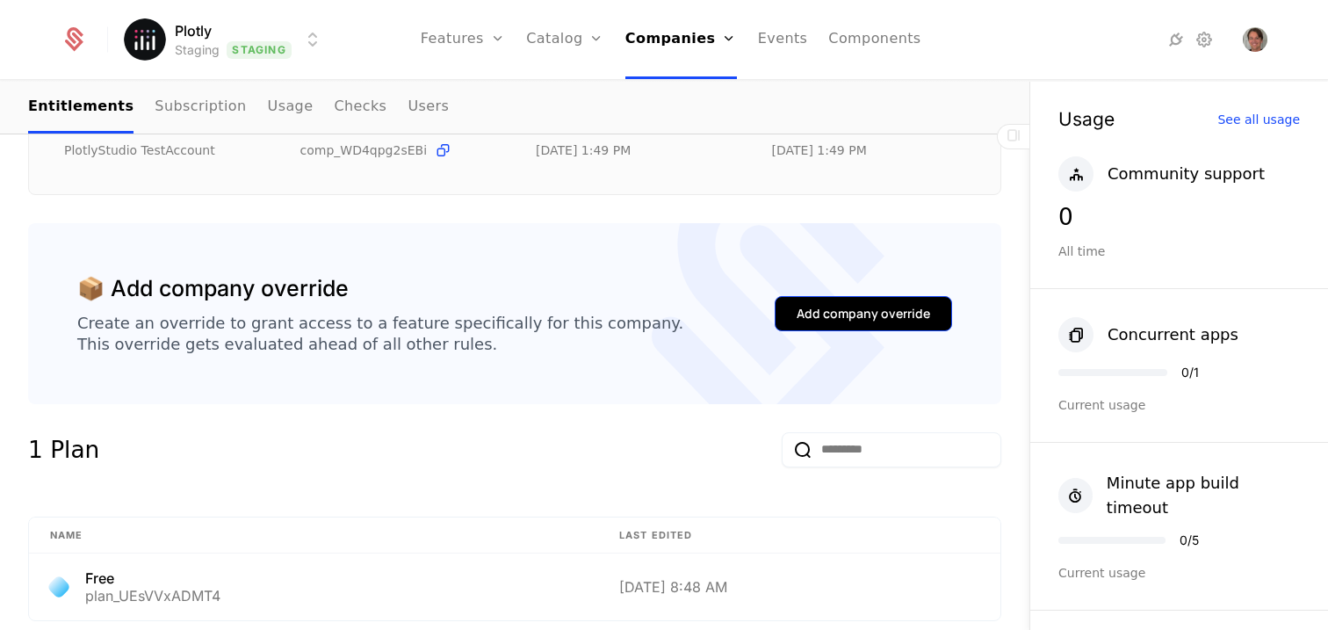
click at [877, 315] on div "Add company override" at bounding box center [864, 314] width 134 height 18
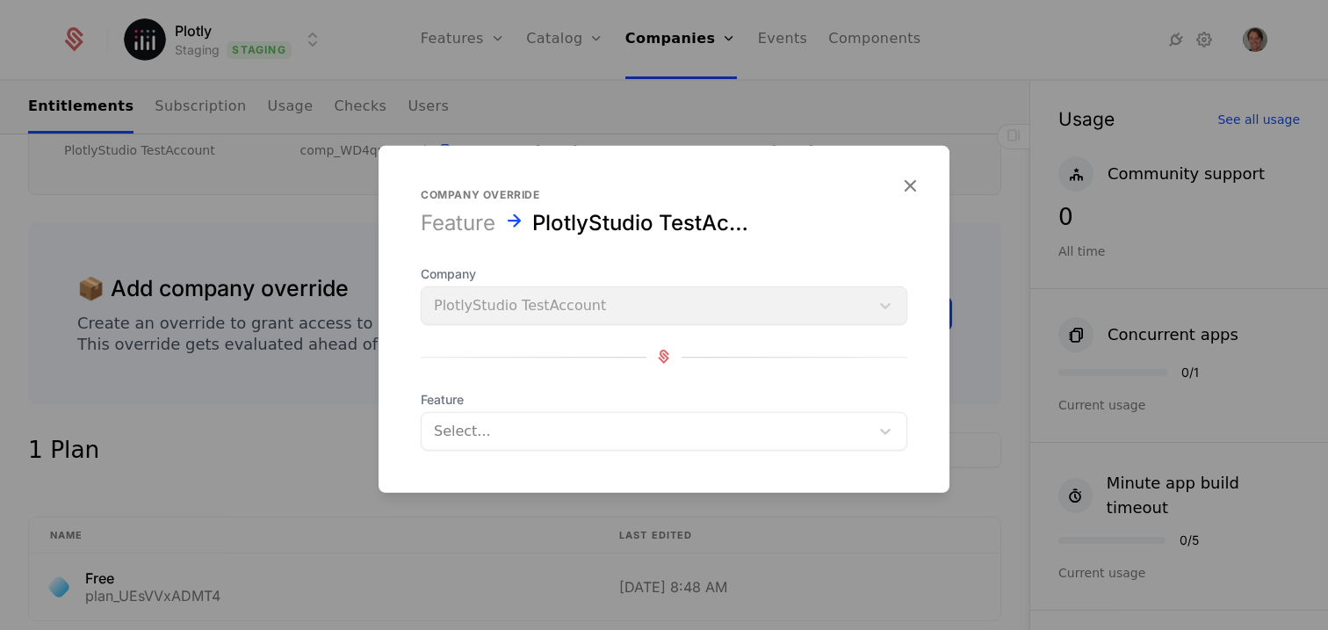
click at [534, 404] on span "Feature" at bounding box center [664, 399] width 487 height 18
click at [539, 423] on div at bounding box center [645, 430] width 423 height 25
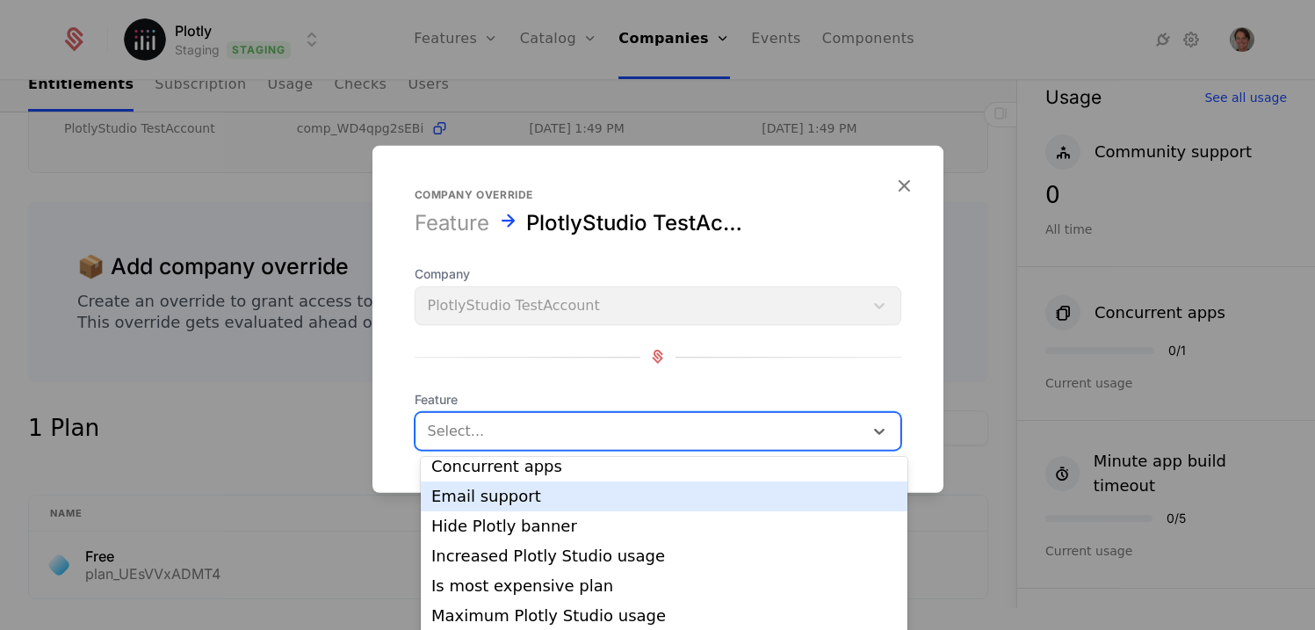
scroll to position [90, 0]
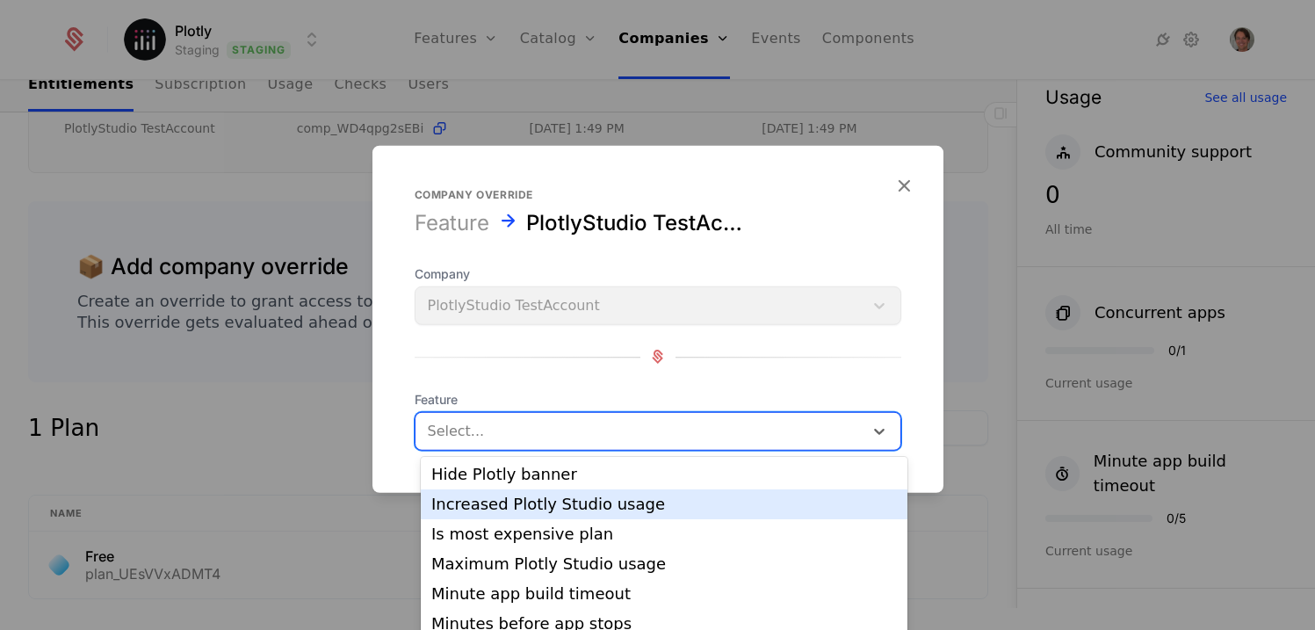
click at [619, 505] on div "Increased Plotly Studio usage" at bounding box center [664, 504] width 466 height 16
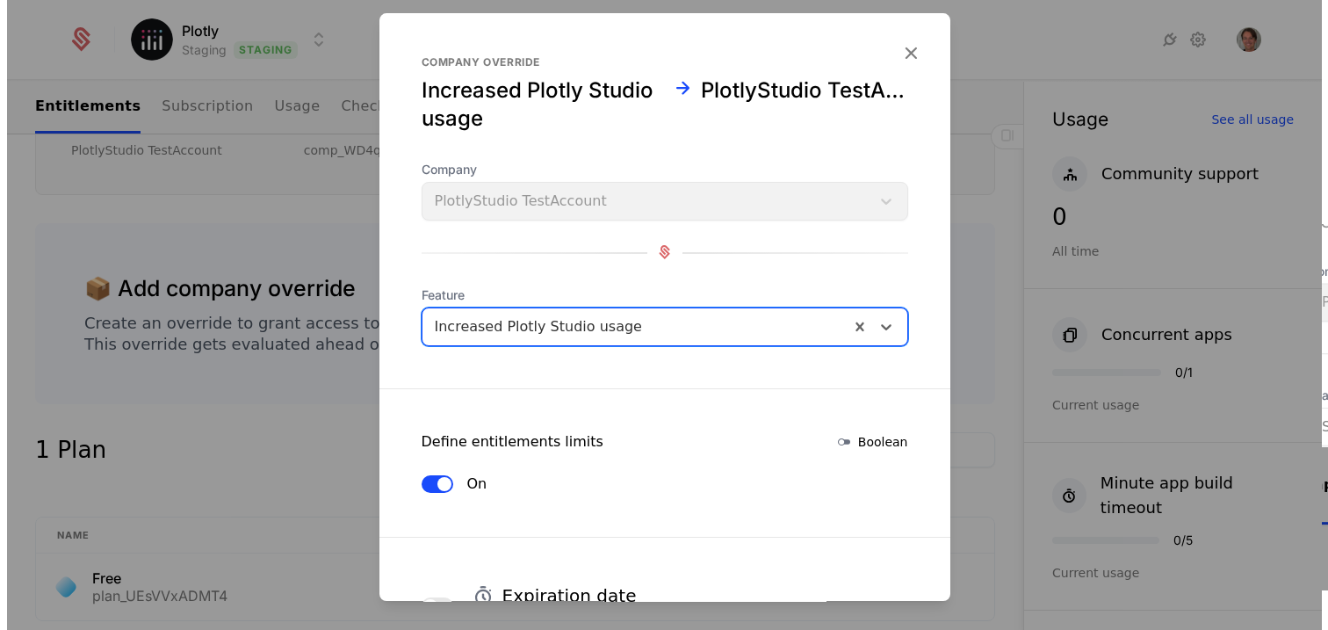
scroll to position [0, 0]
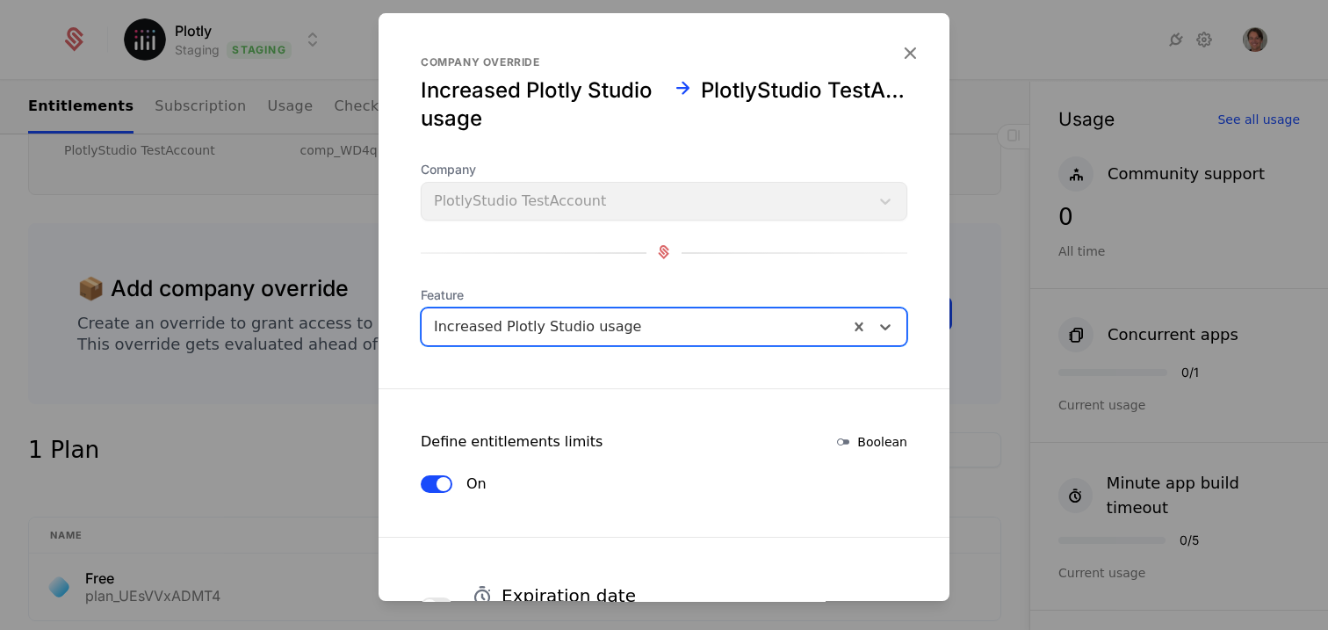
click at [558, 338] on div "Increased Plotly Studio usage" at bounding box center [635, 327] width 427 height 32
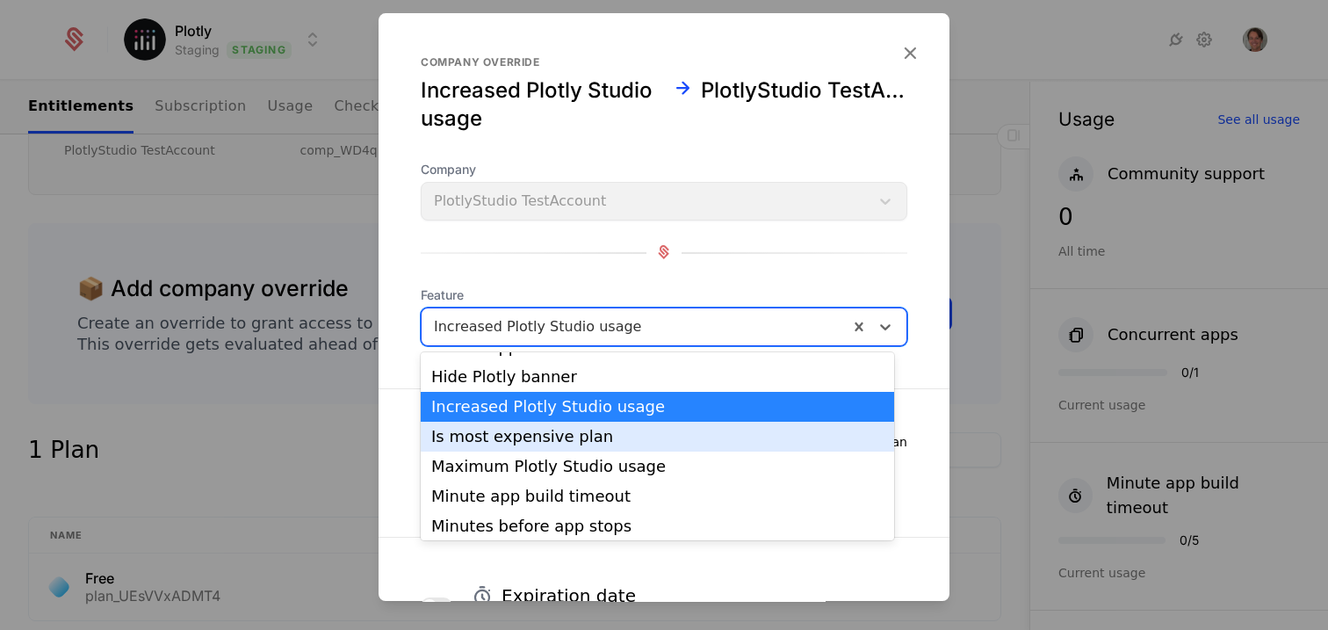
scroll to position [113, 0]
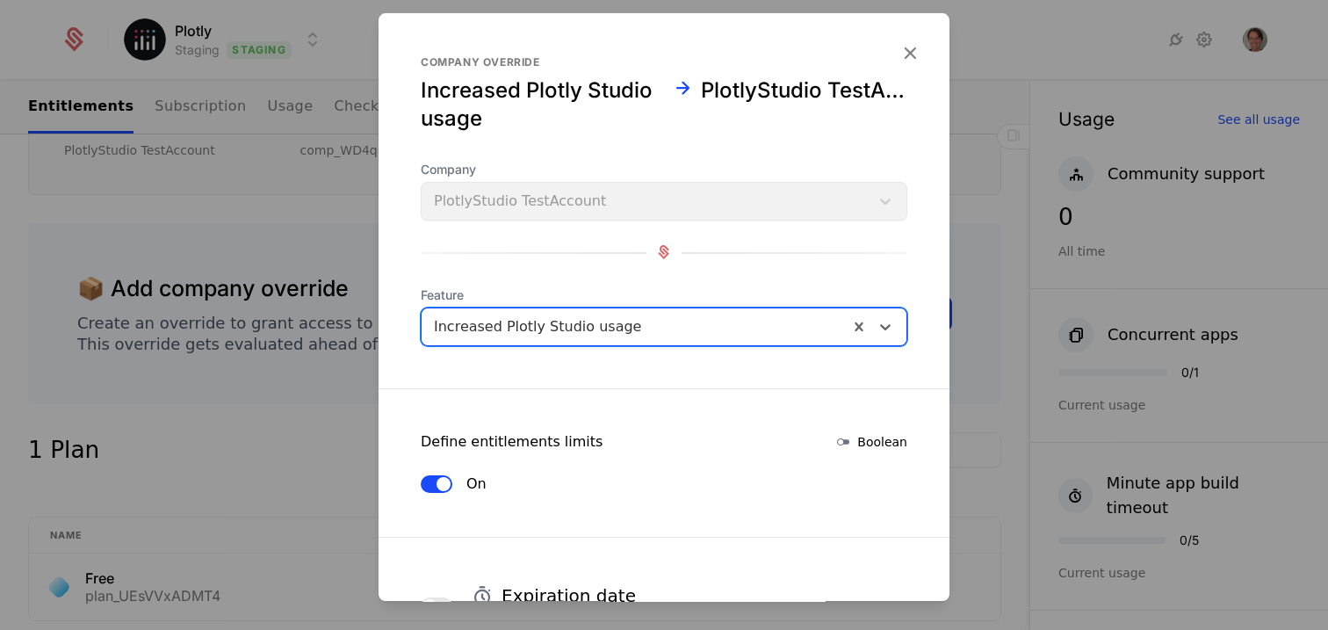
click at [609, 315] on div at bounding box center [635, 327] width 402 height 25
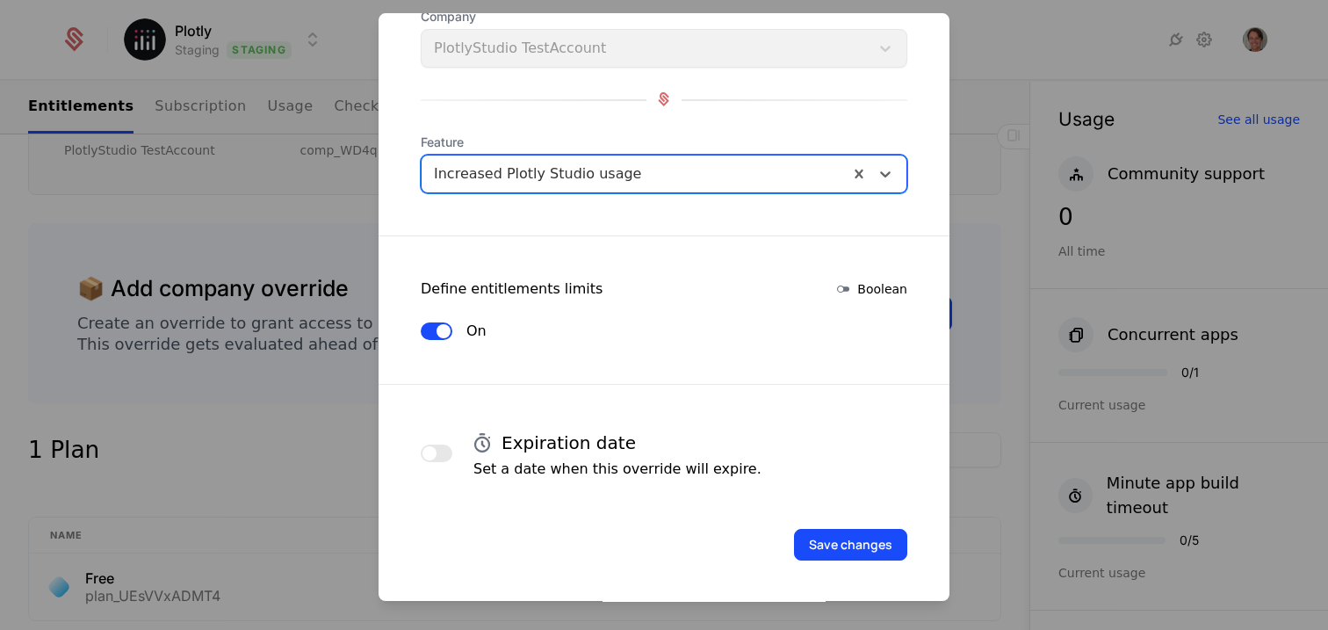
scroll to position [154, 0]
click at [645, 163] on div at bounding box center [635, 173] width 402 height 25
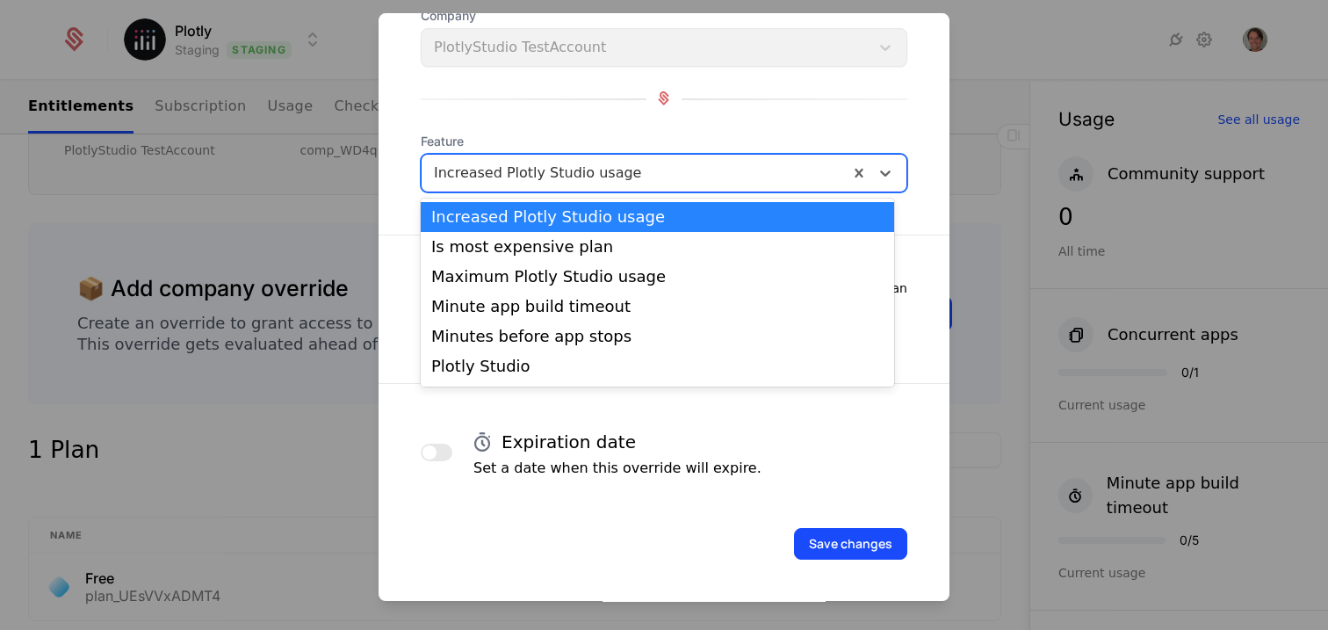
scroll to position [175, 0]
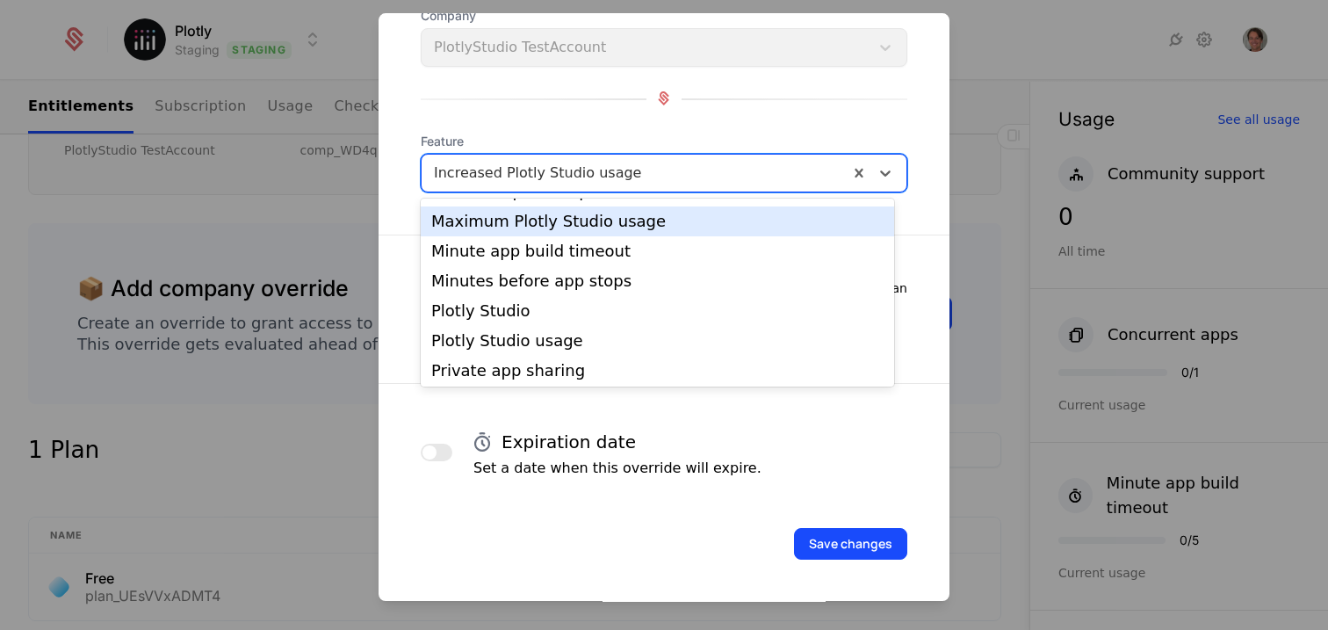
click at [642, 230] on div "Maximum Plotly Studio usage" at bounding box center [658, 221] width 474 height 30
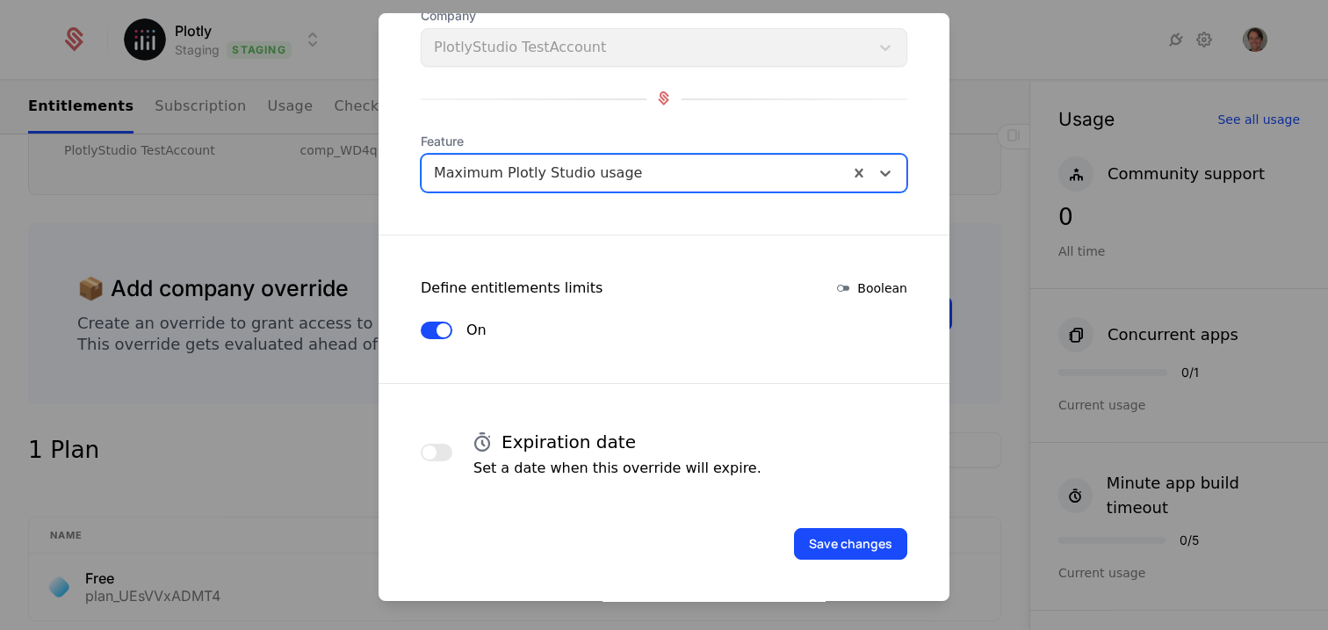
click at [647, 184] on div at bounding box center [635, 173] width 402 height 25
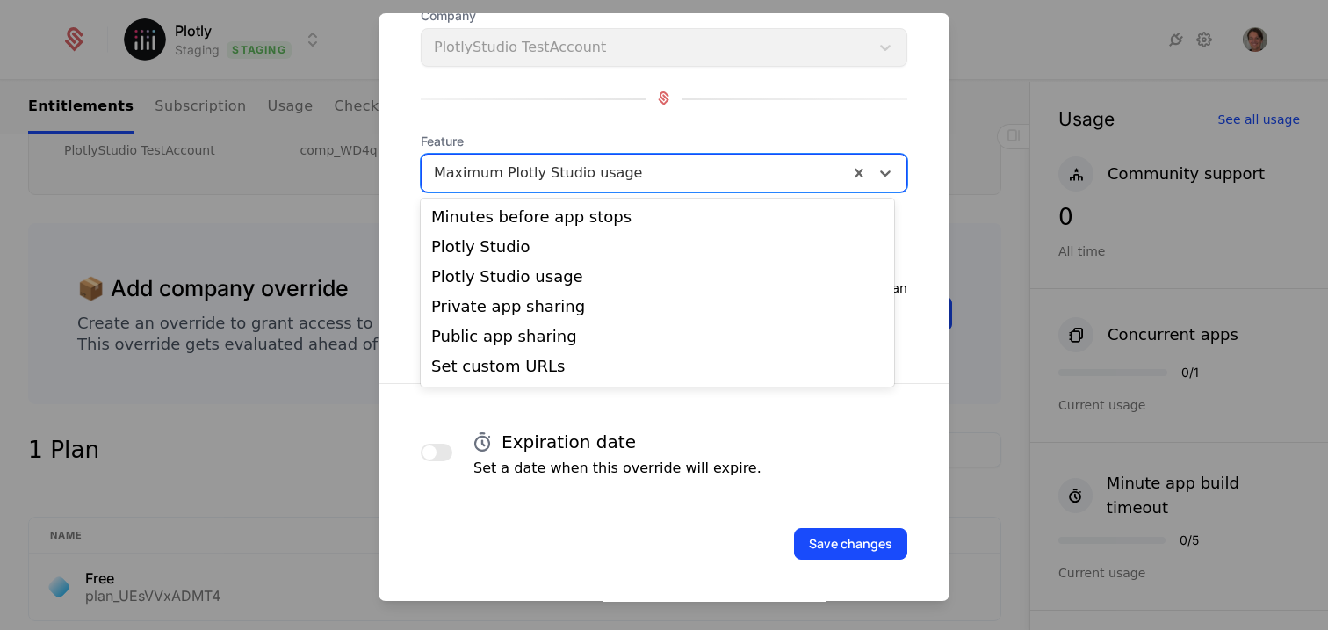
scroll to position [255, 0]
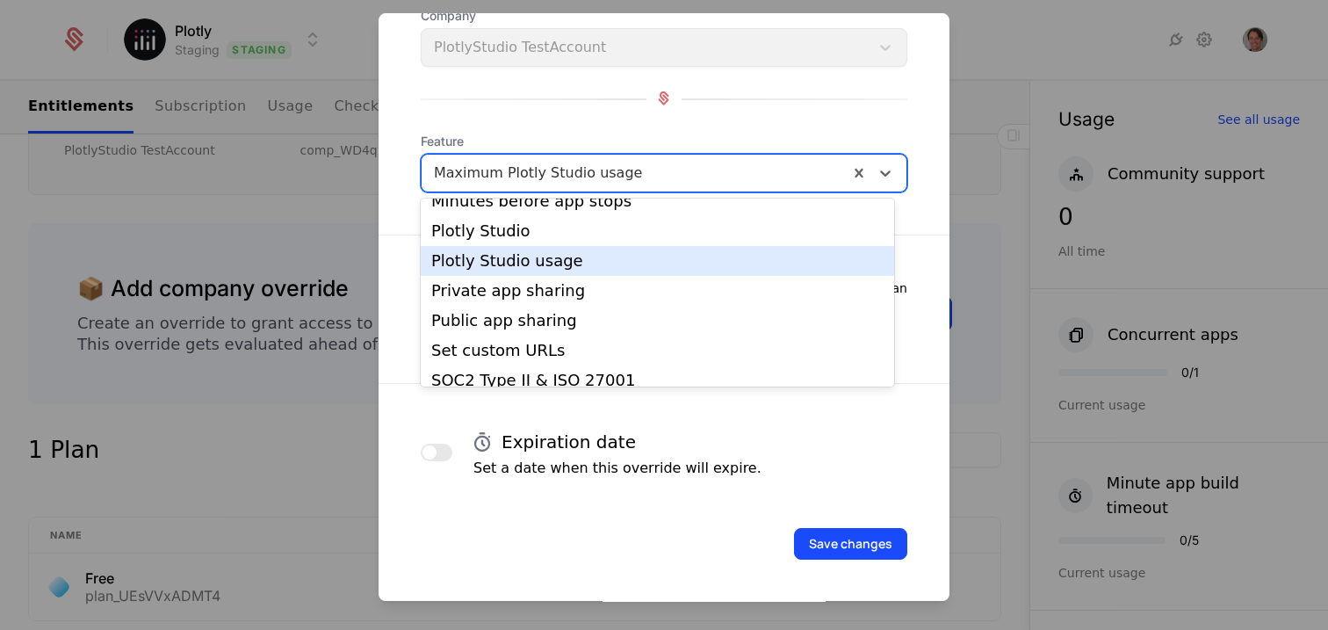
click at [579, 271] on div "Plotly Studio usage" at bounding box center [658, 261] width 474 height 30
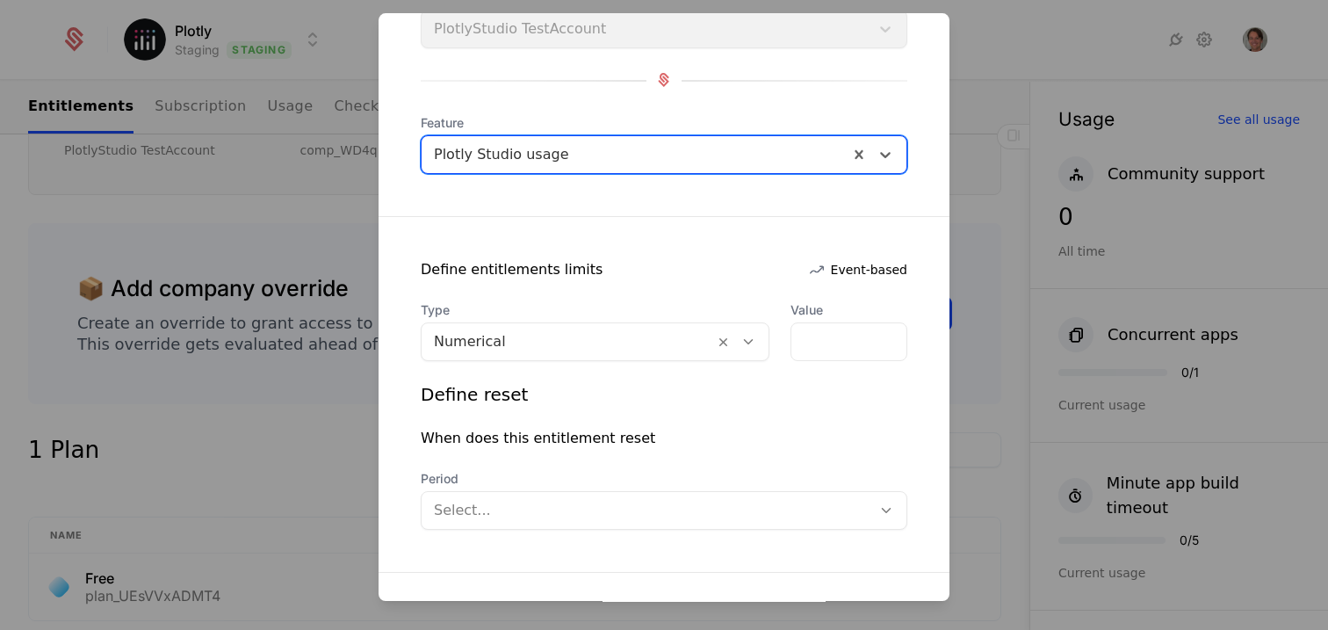
scroll to position [188, 0]
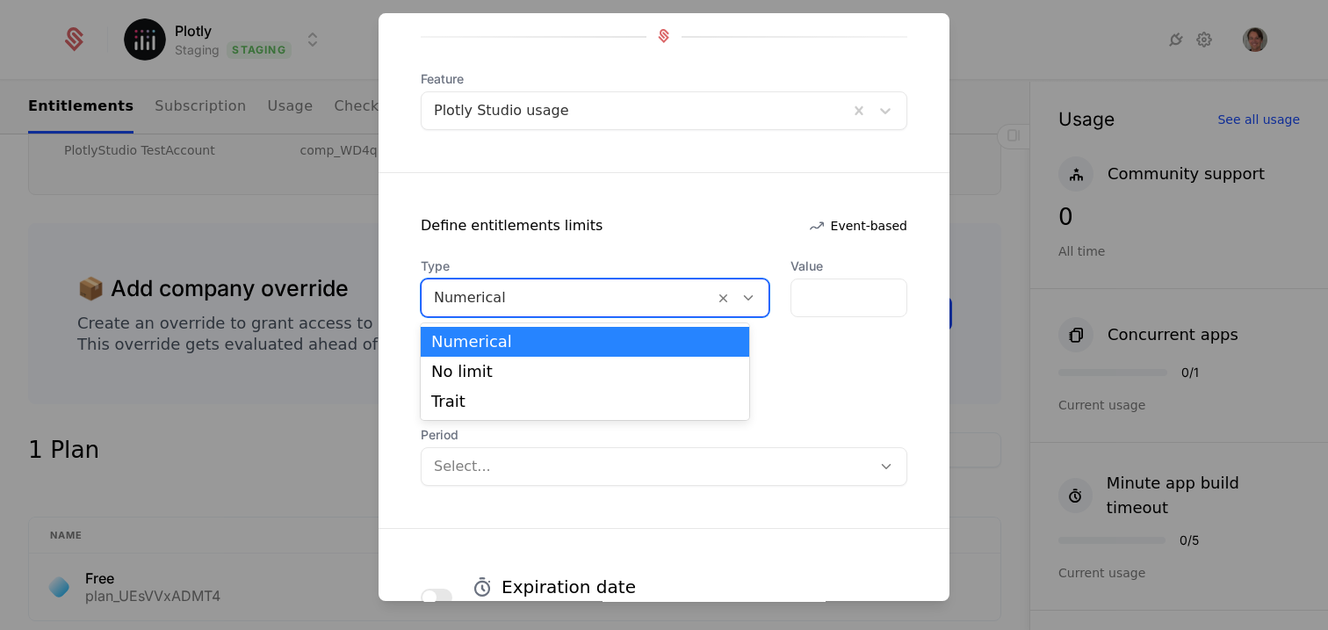
click at [538, 297] on div at bounding box center [568, 298] width 268 height 25
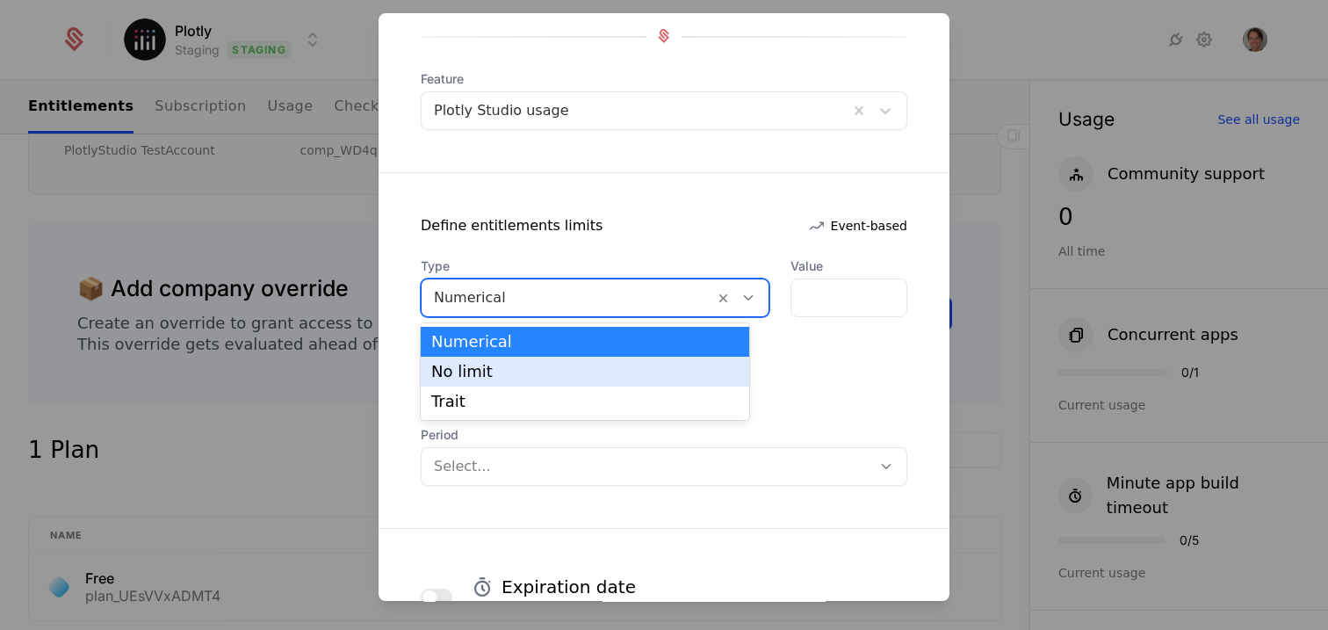
click at [487, 374] on div "No limit" at bounding box center [585, 372] width 308 height 16
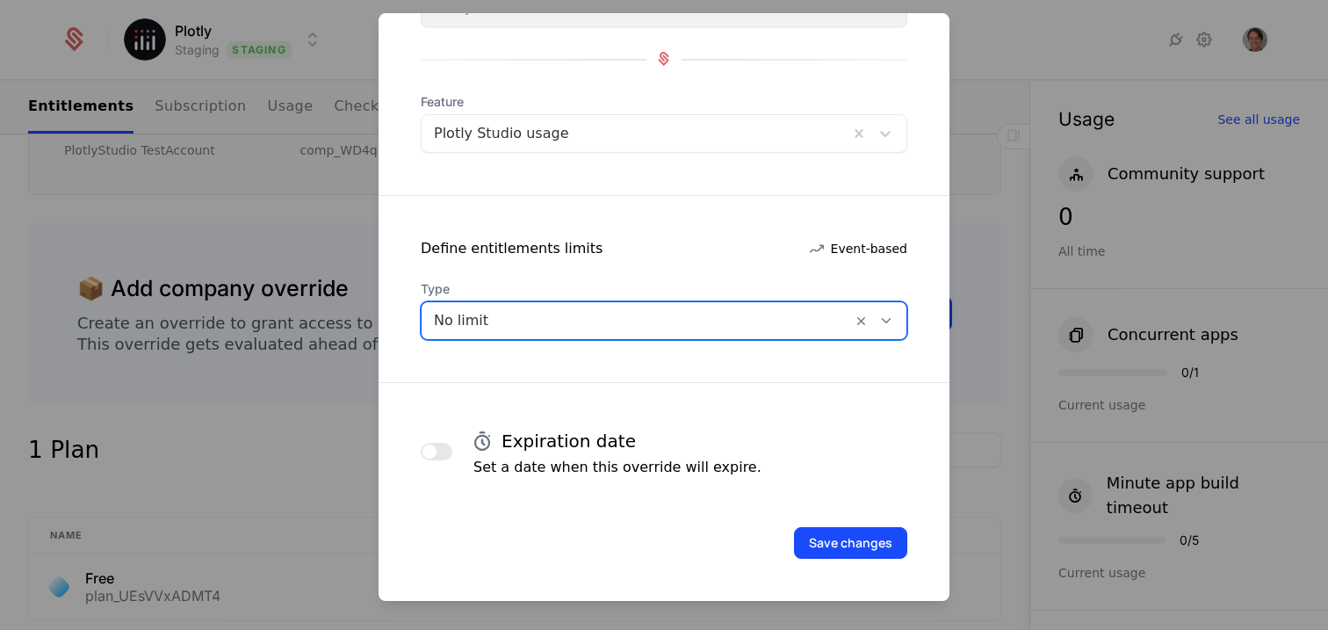
scroll to position [164, 0]
click at [841, 543] on button "Save changes" at bounding box center [850, 544] width 113 height 32
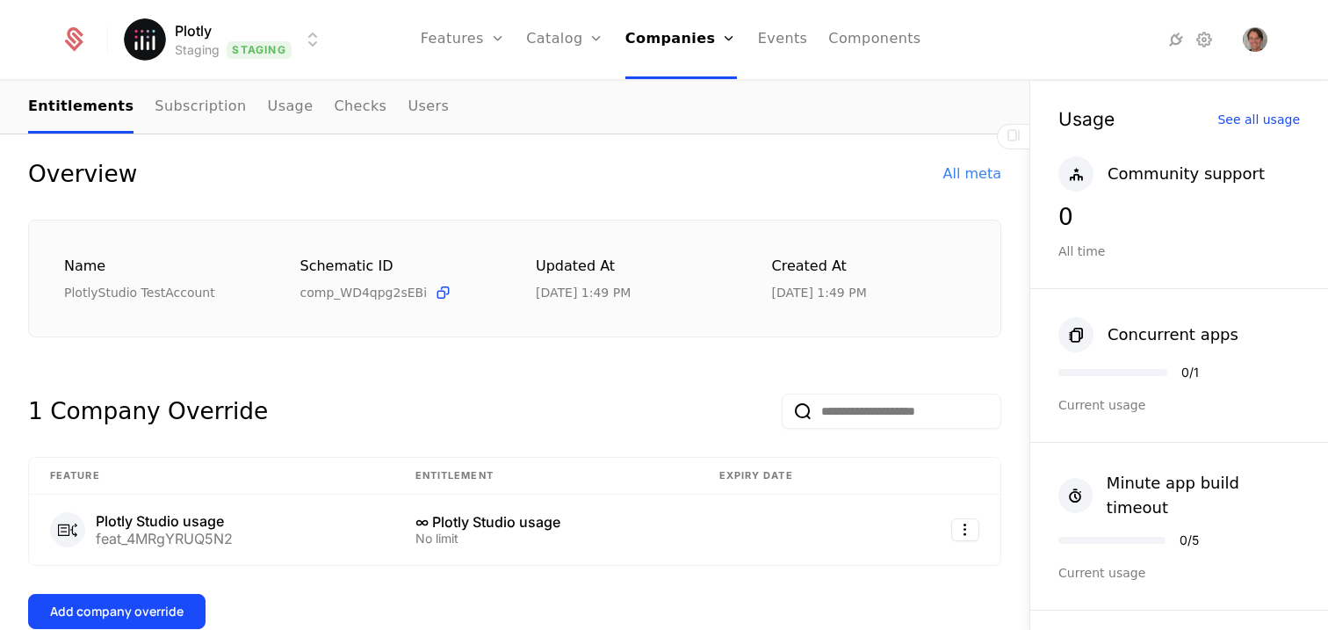
scroll to position [0, 0]
